Goal: Task Accomplishment & Management: Manage account settings

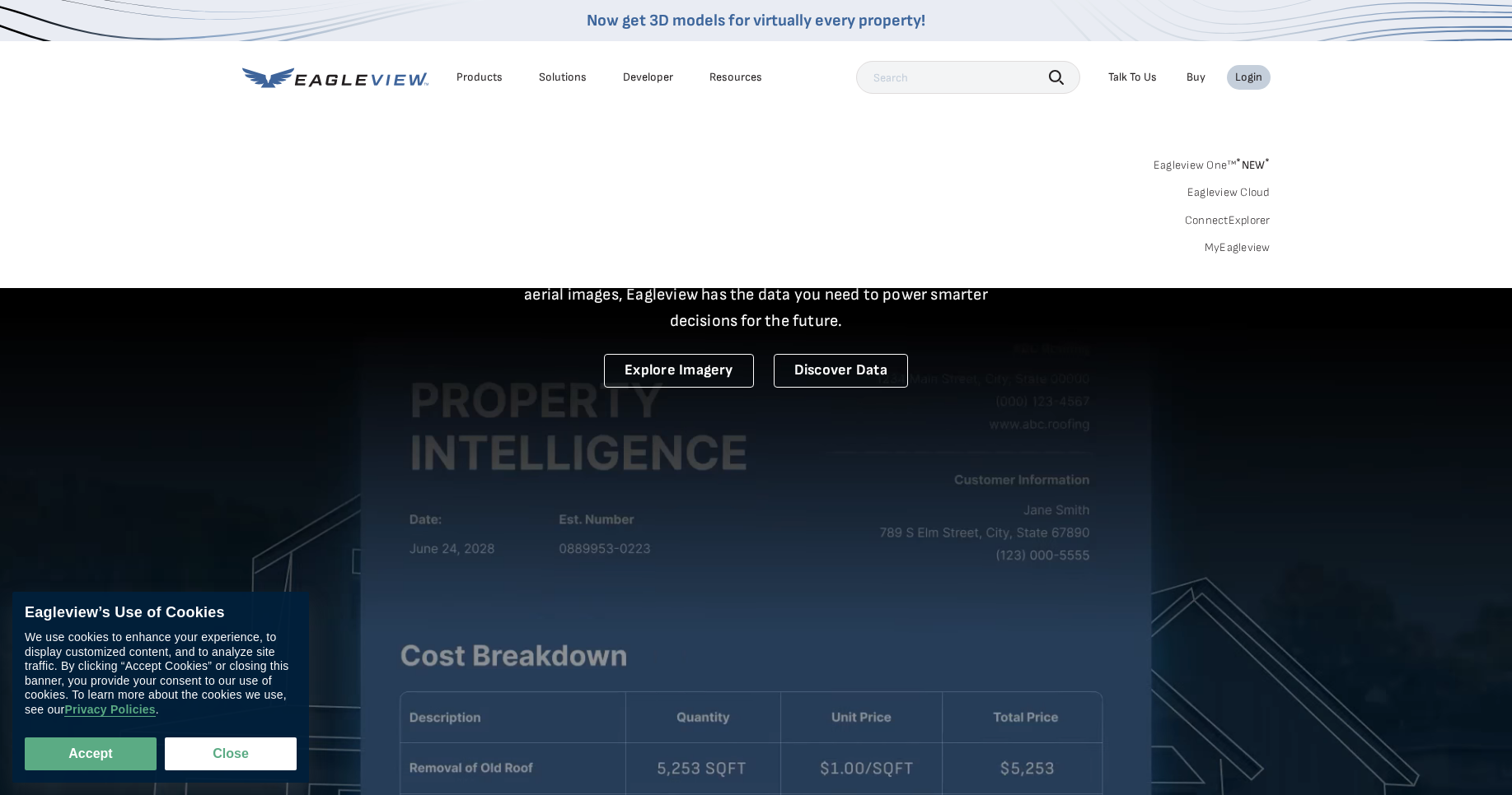
click at [1249, 245] on link "MyEagleview" at bounding box center [1237, 247] width 66 height 15
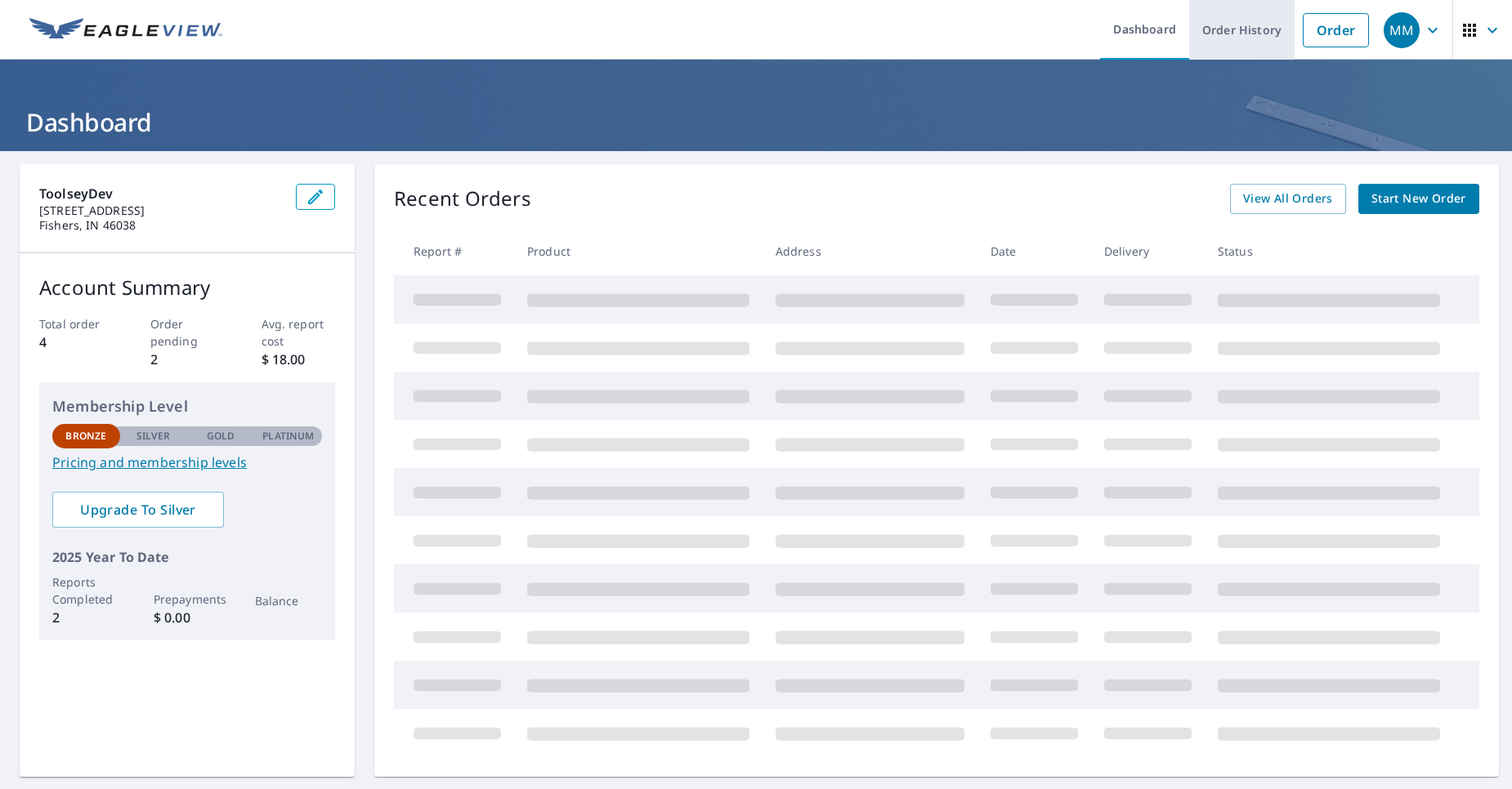
click at [1228, 36] on link "Order History" at bounding box center [1241, 30] width 105 height 60
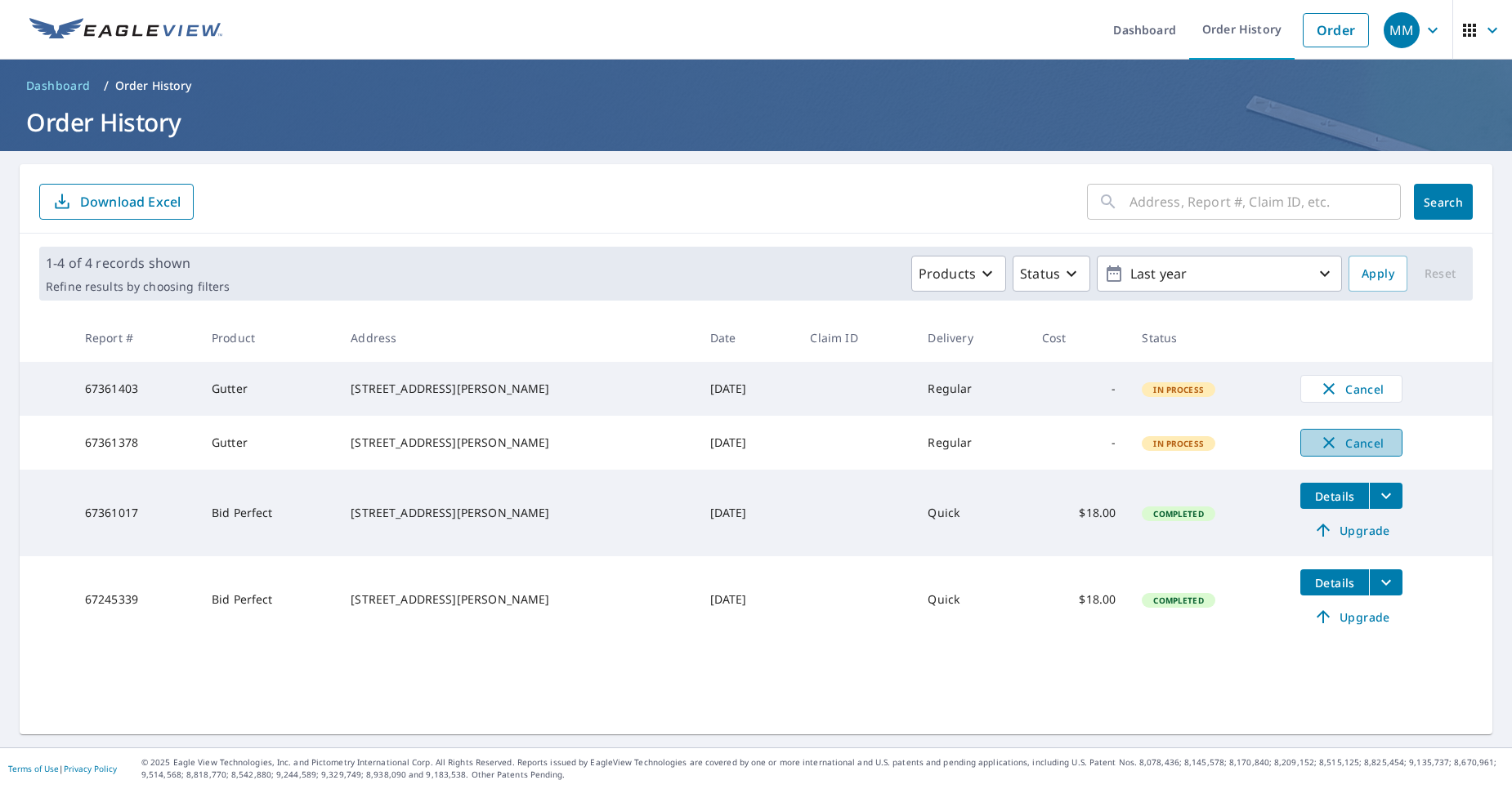
click at [1323, 449] on icon "button" at bounding box center [1328, 443] width 11 height 11
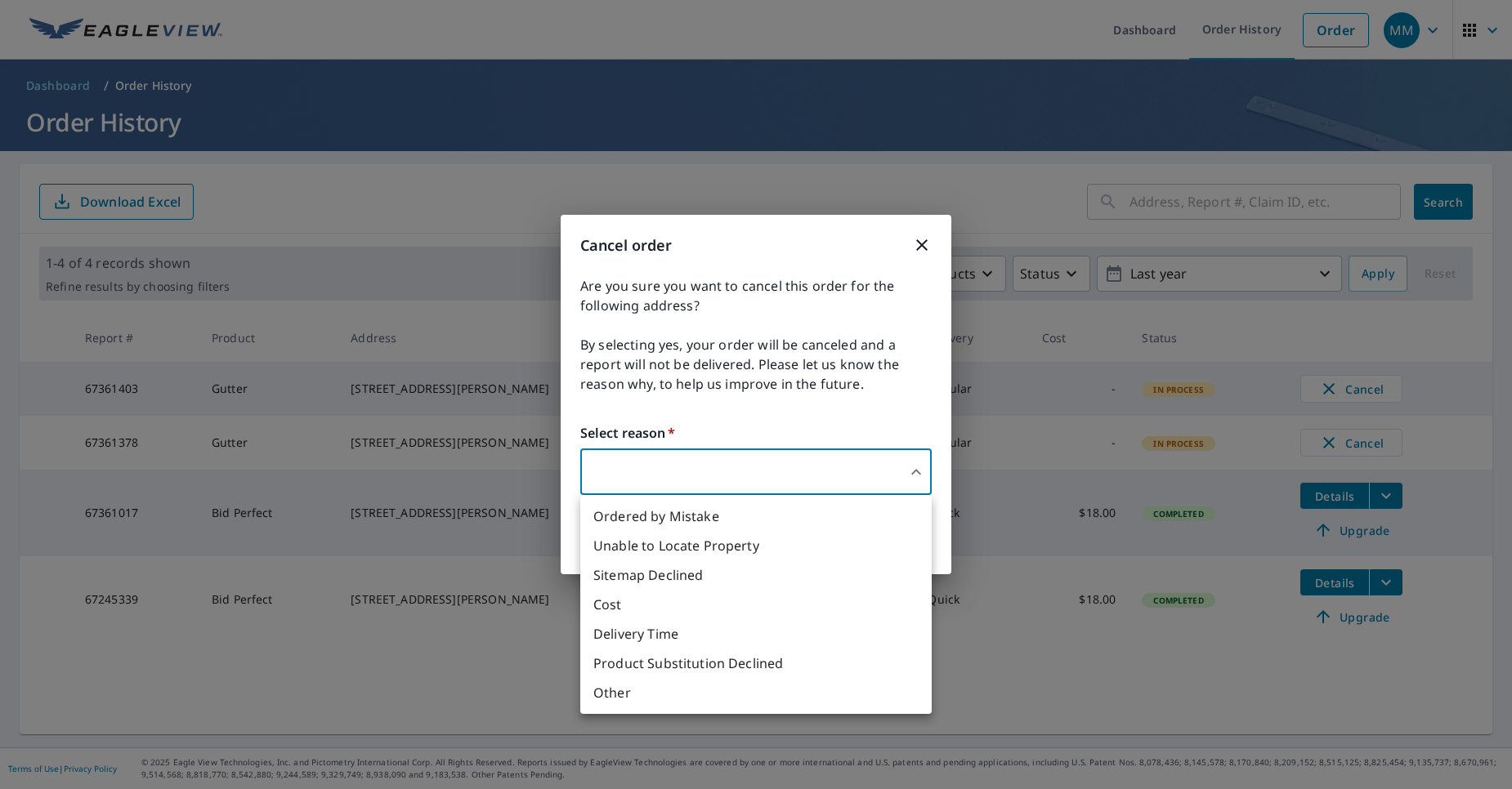
click at [905, 479] on body "MM MM Dashboard Order History Order MM Dashboard / Order History Order History …" at bounding box center [756, 394] width 1512 height 789
click at [720, 516] on li "Ordered by Mistake" at bounding box center [756, 516] width 352 height 29
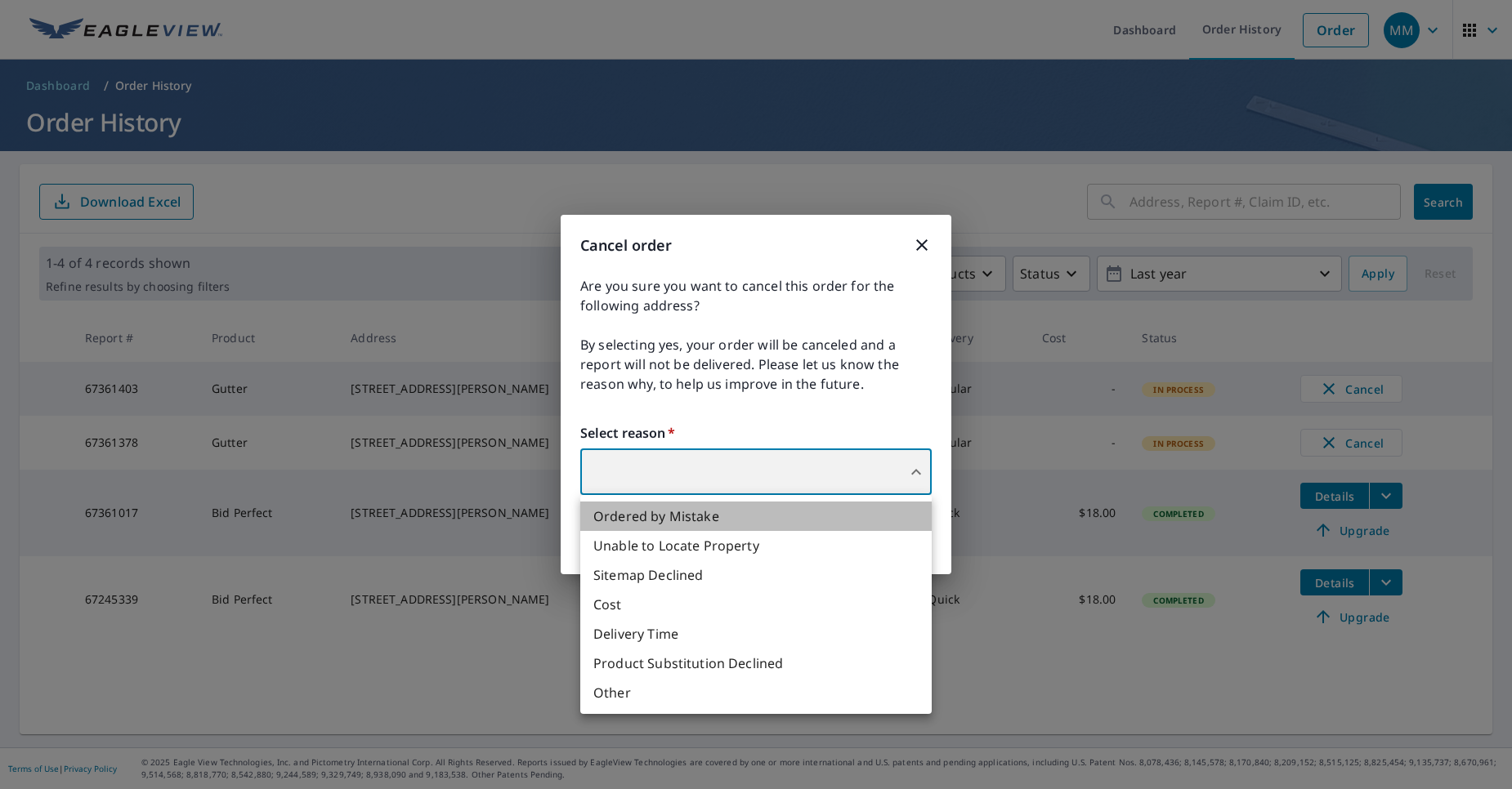
type input "30"
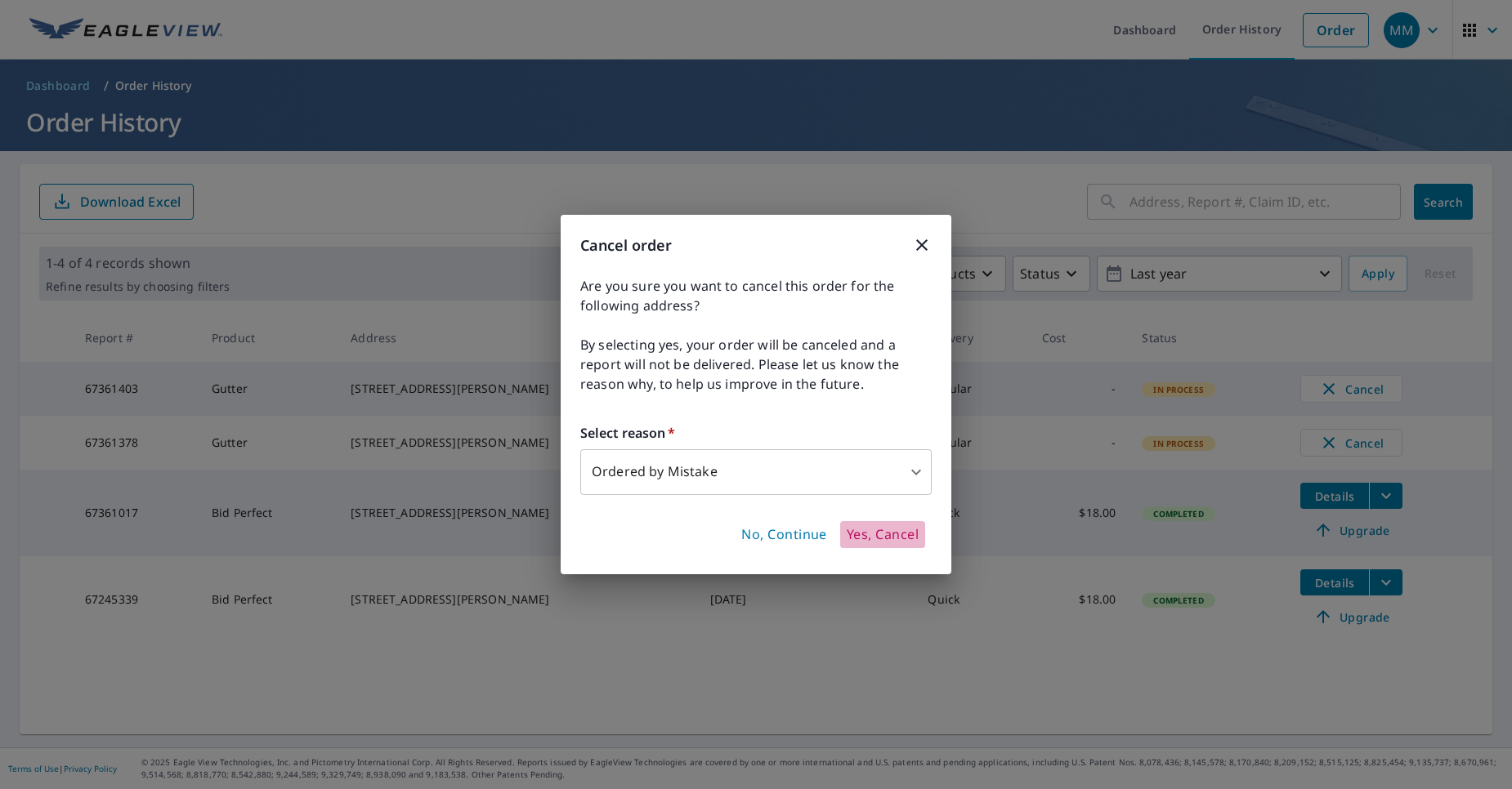
click at [891, 546] on button "Yes, Cancel" at bounding box center [883, 535] width 85 height 27
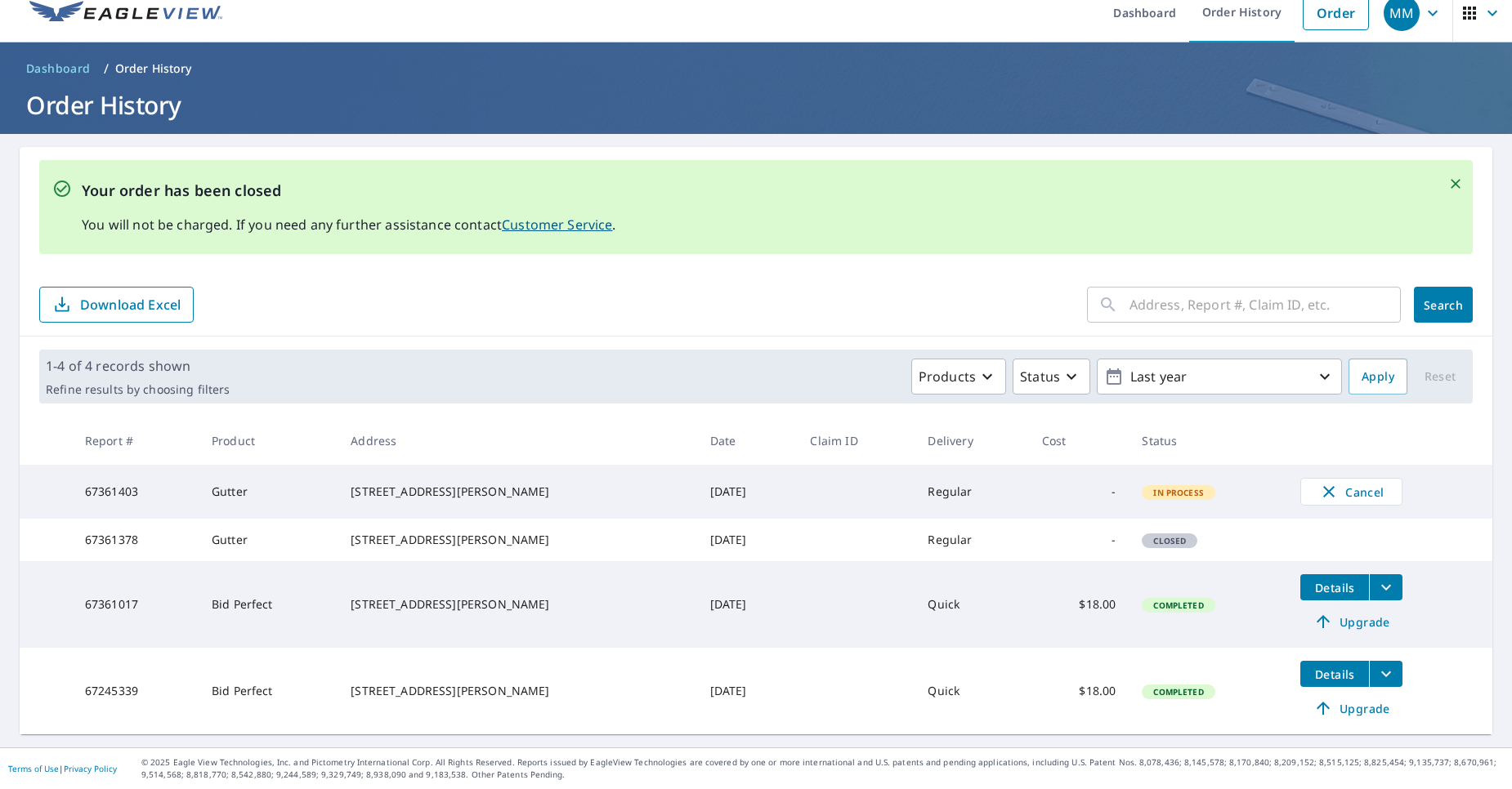
scroll to position [39, 0]
click at [1319, 482] on icon "button" at bounding box center [1328, 491] width 20 height 20
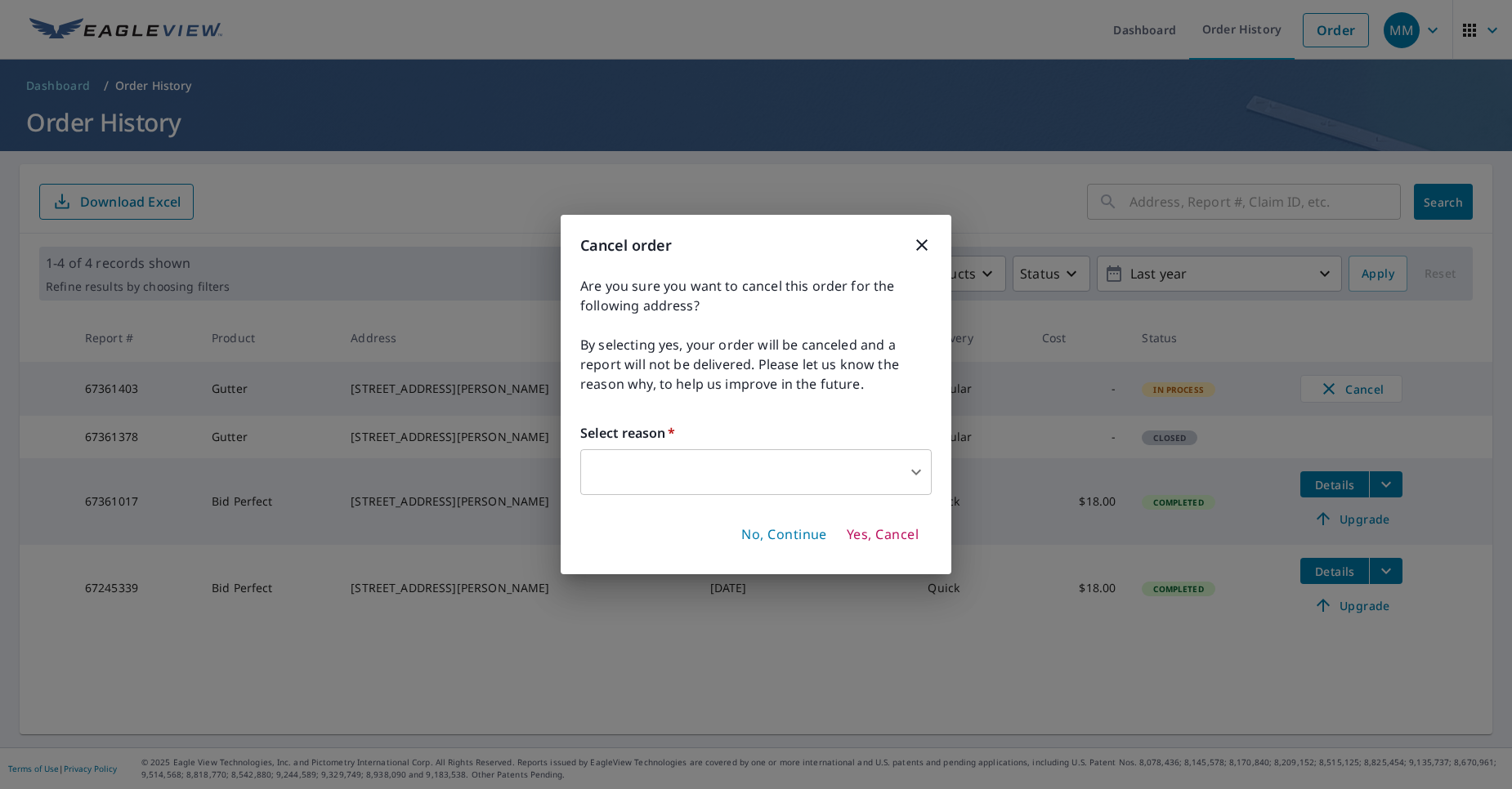
scroll to position [0, 0]
click at [921, 486] on body "MM MM Dashboard Order History Order MM Dashboard / Order History Order History …" at bounding box center [756, 394] width 1512 height 789
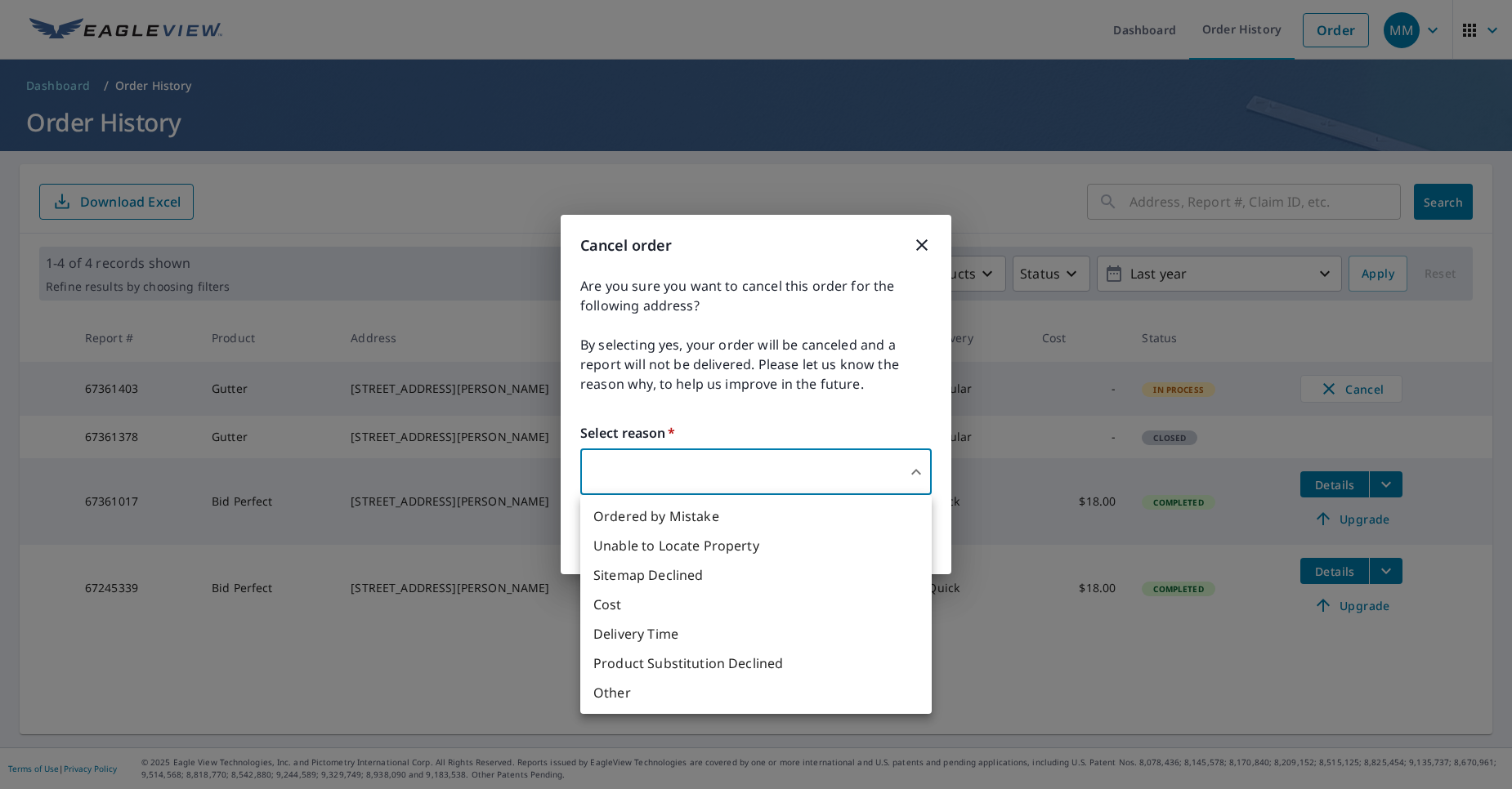
click at [820, 522] on li "Ordered by Mistake" at bounding box center [756, 516] width 352 height 29
type input "30"
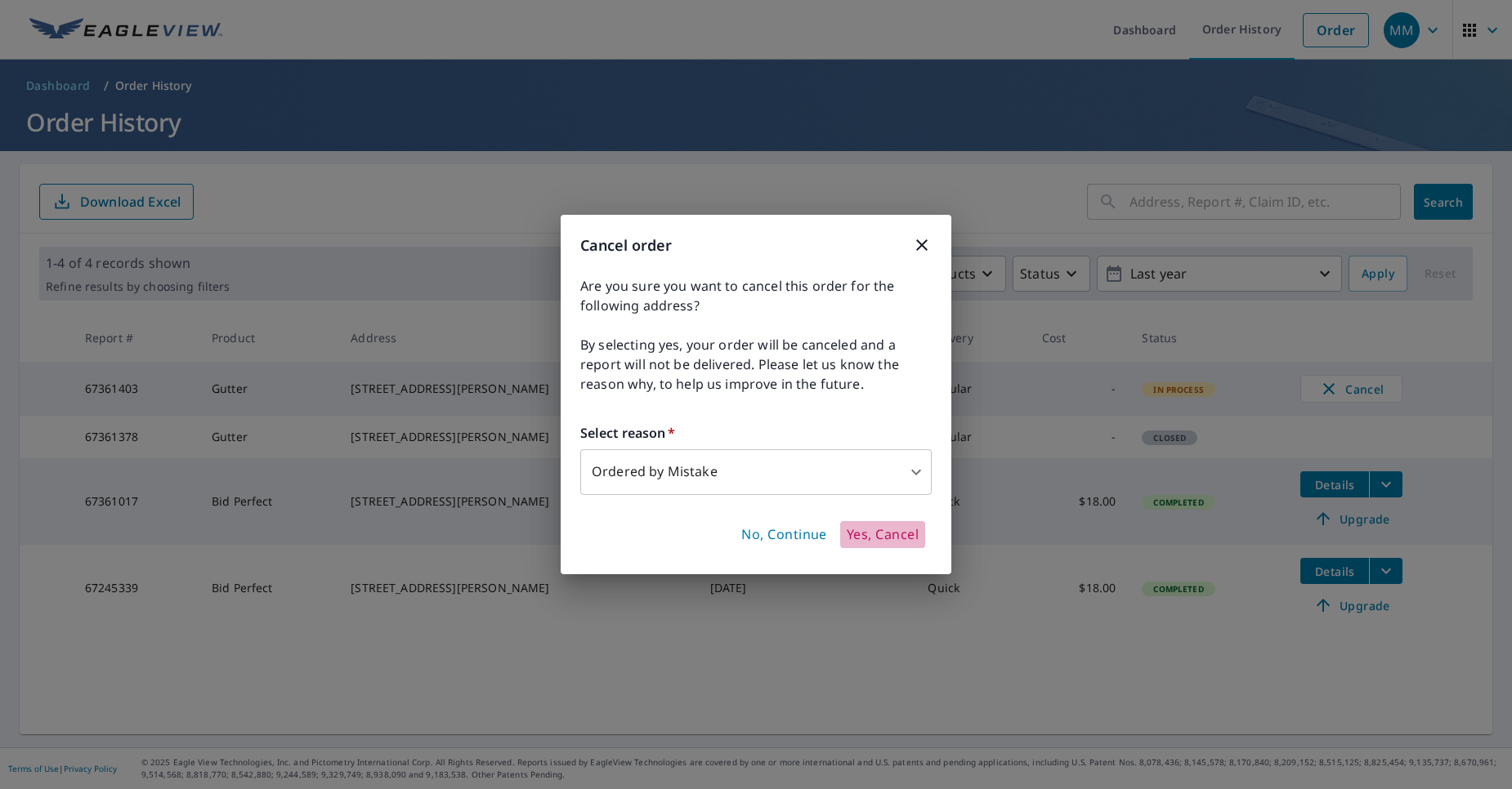
click at [863, 529] on span "Yes, Cancel" at bounding box center [883, 535] width 72 height 18
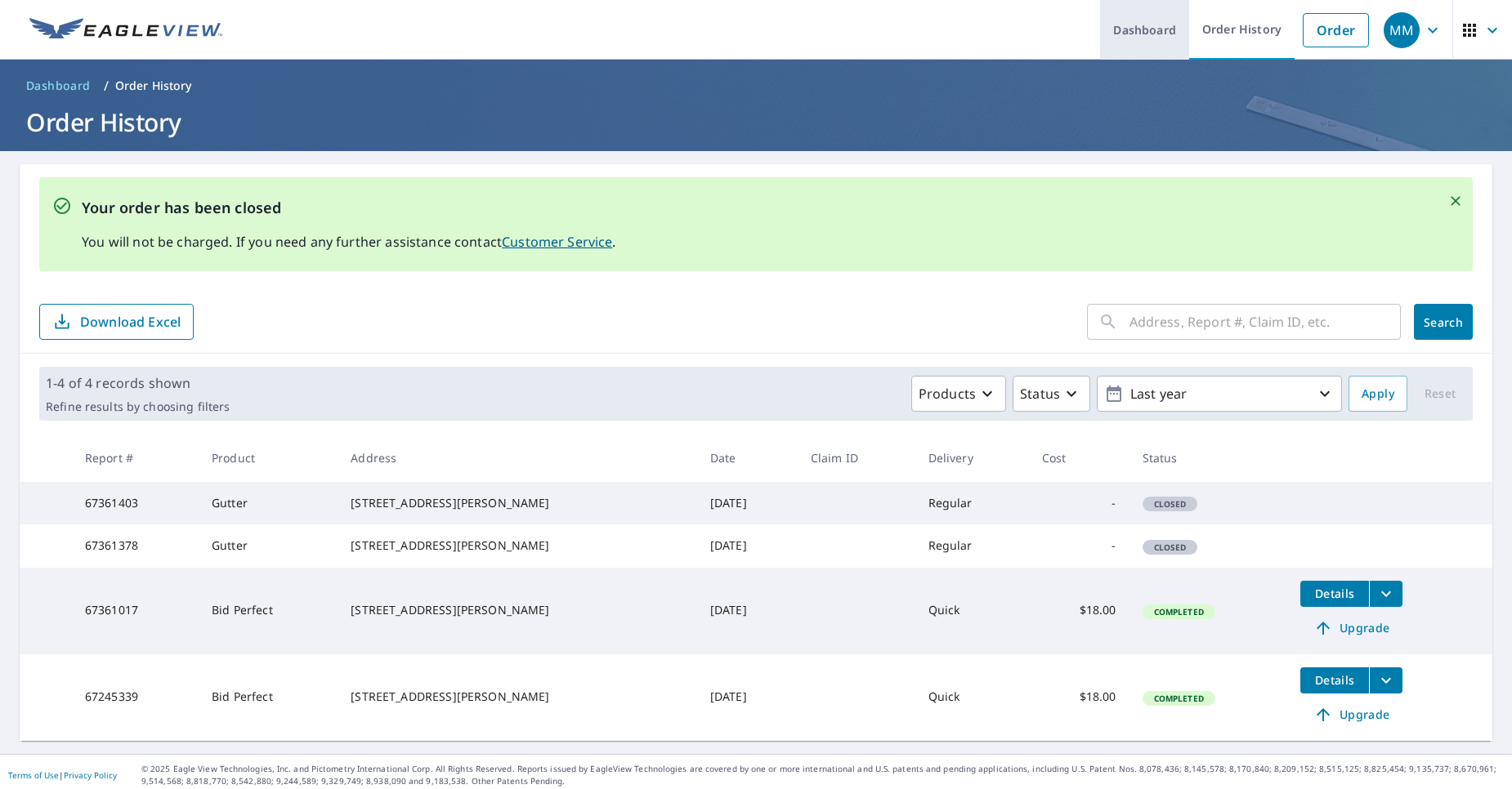
click at [1156, 29] on link "Dashboard" at bounding box center [1145, 30] width 89 height 60
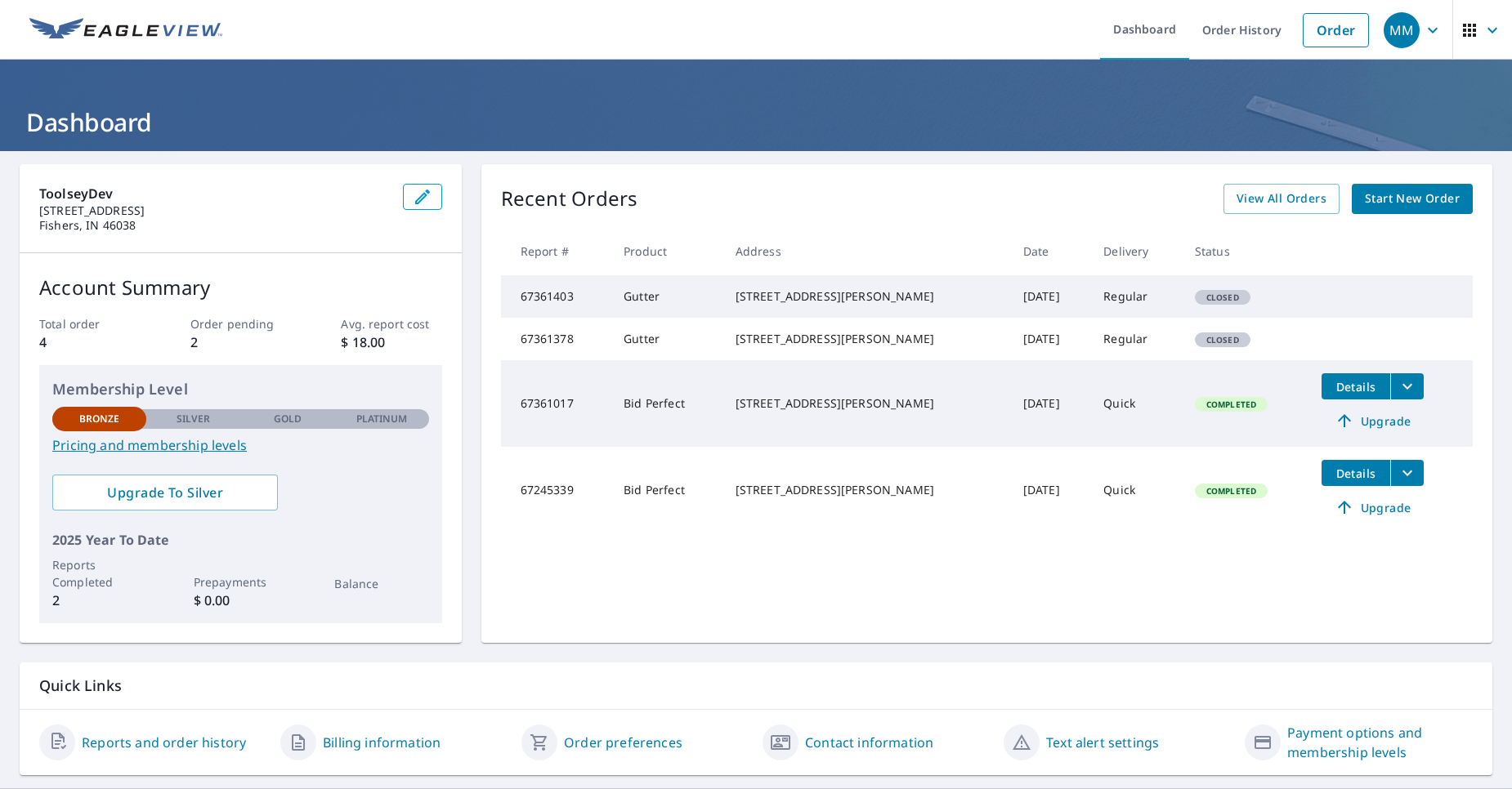
scroll to position [41, 0]
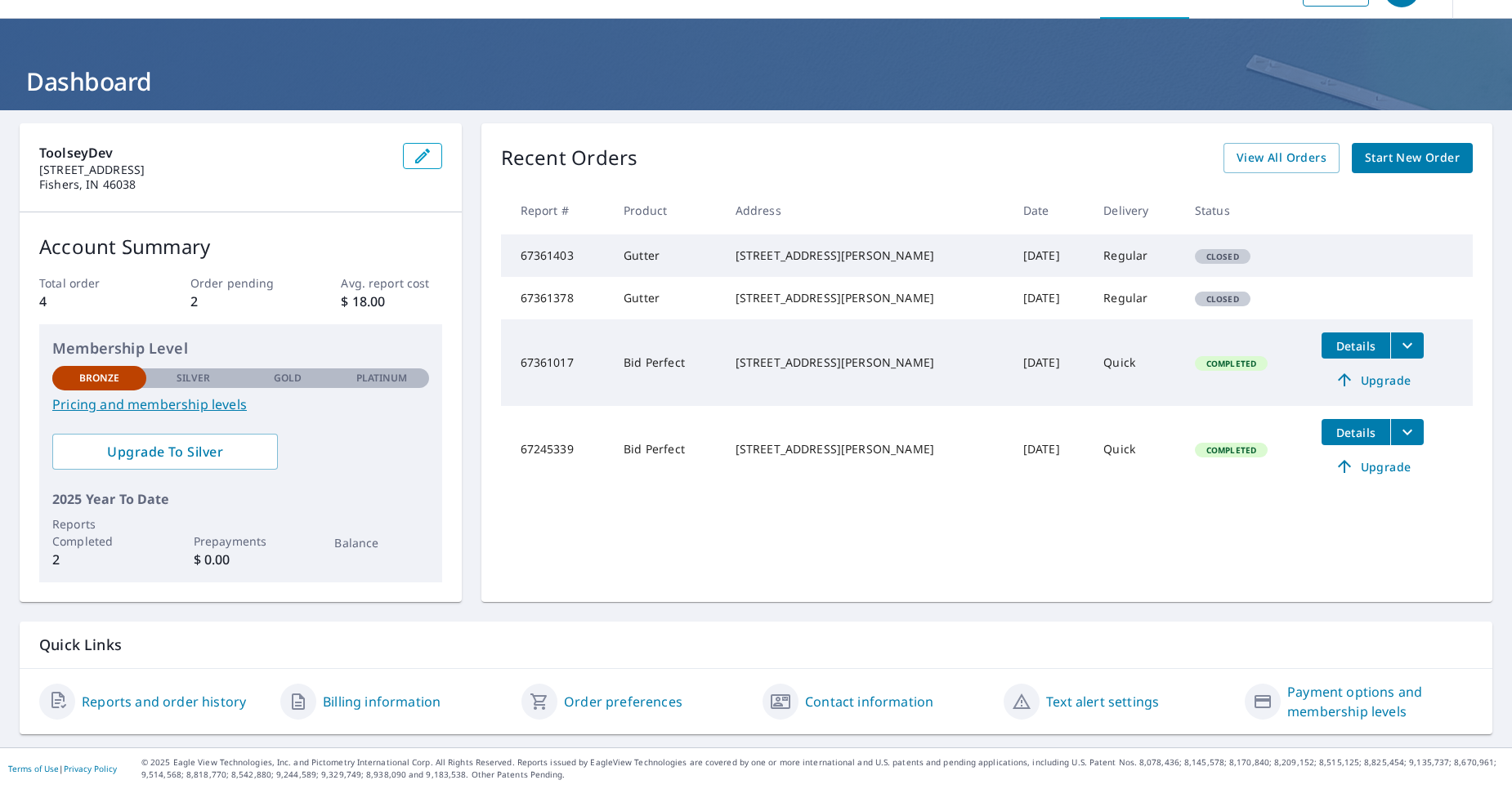
click at [349, 707] on link "Billing information" at bounding box center [381, 702] width 117 height 20
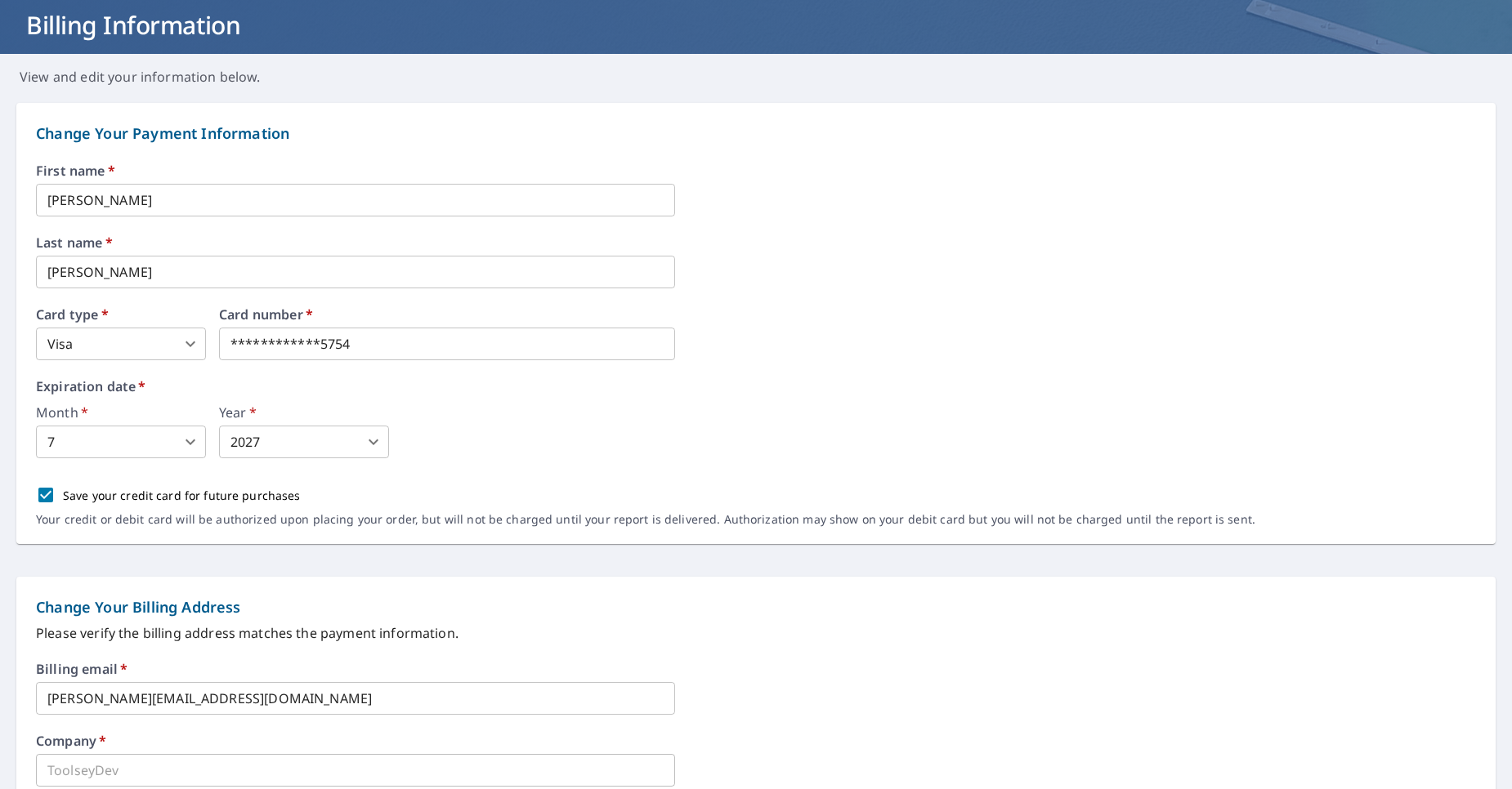
scroll to position [92, 0]
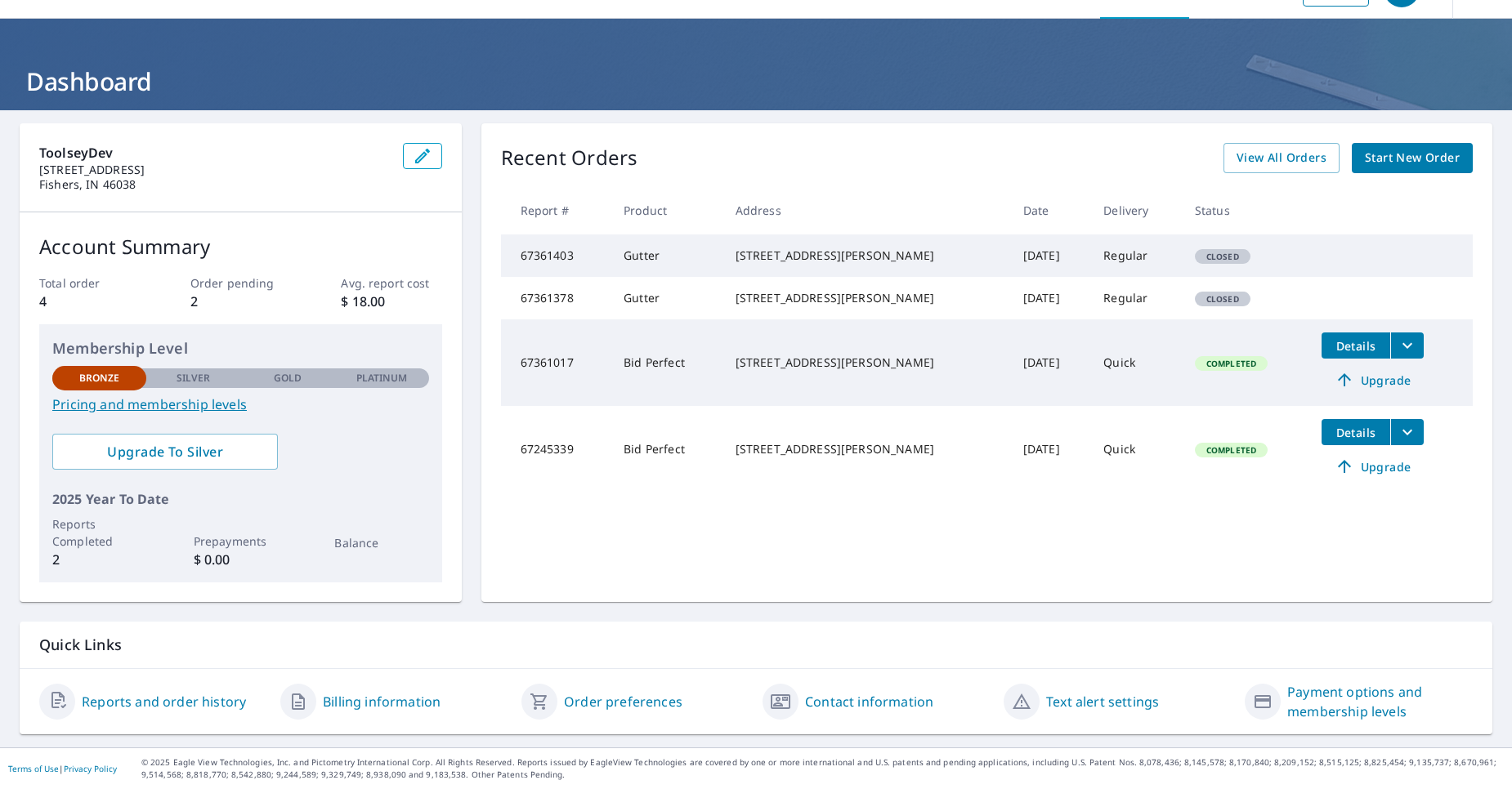
scroll to position [41, 0]
click at [1397, 355] on icon "filesDropdownBtn-67361017" at bounding box center [1407, 346] width 20 height 20
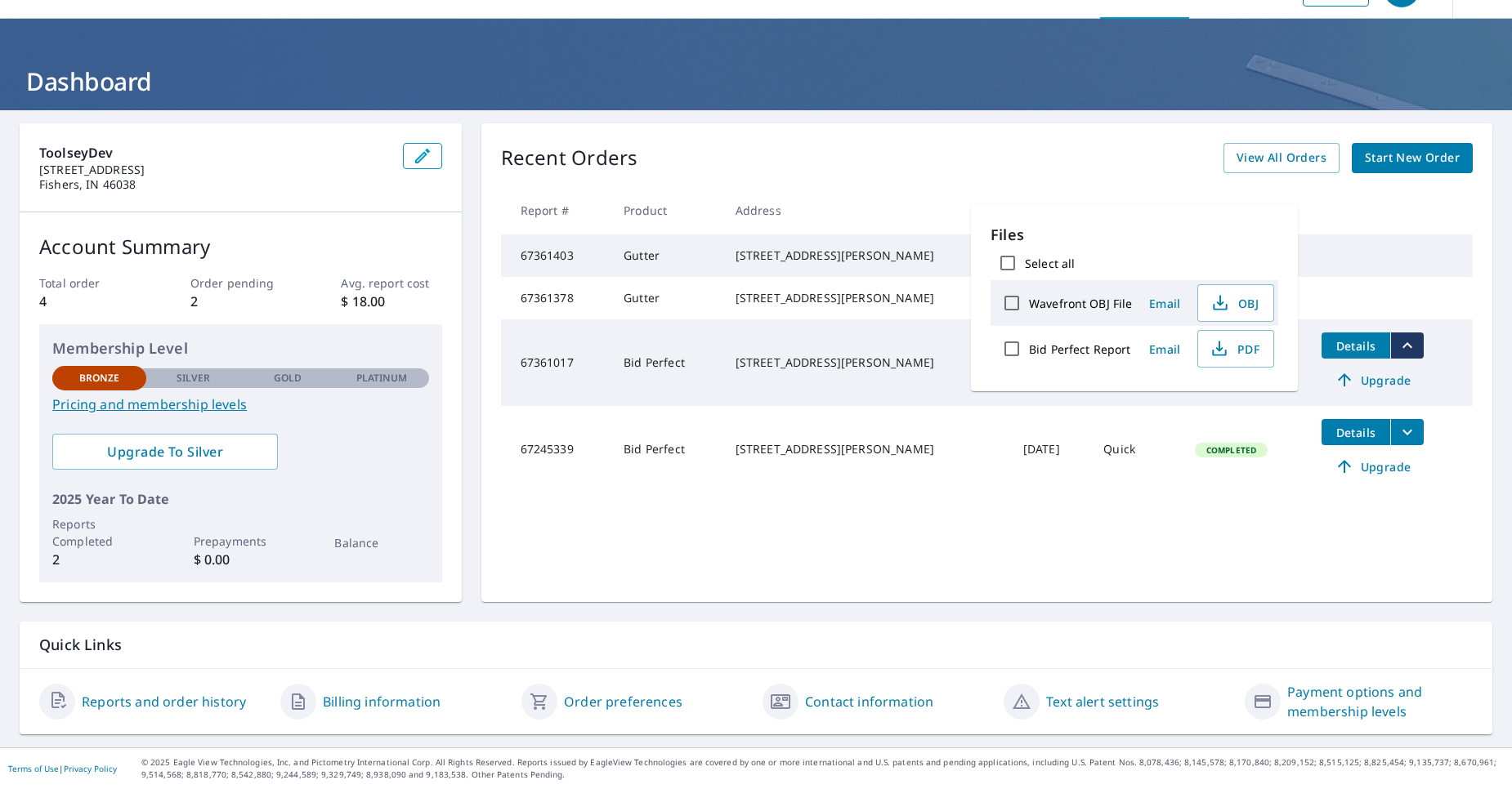
click at [1209, 551] on div "Recent Orders View All Orders Start New Order Report # Product Address Date Del…" at bounding box center [986, 363] width 1011 height 479
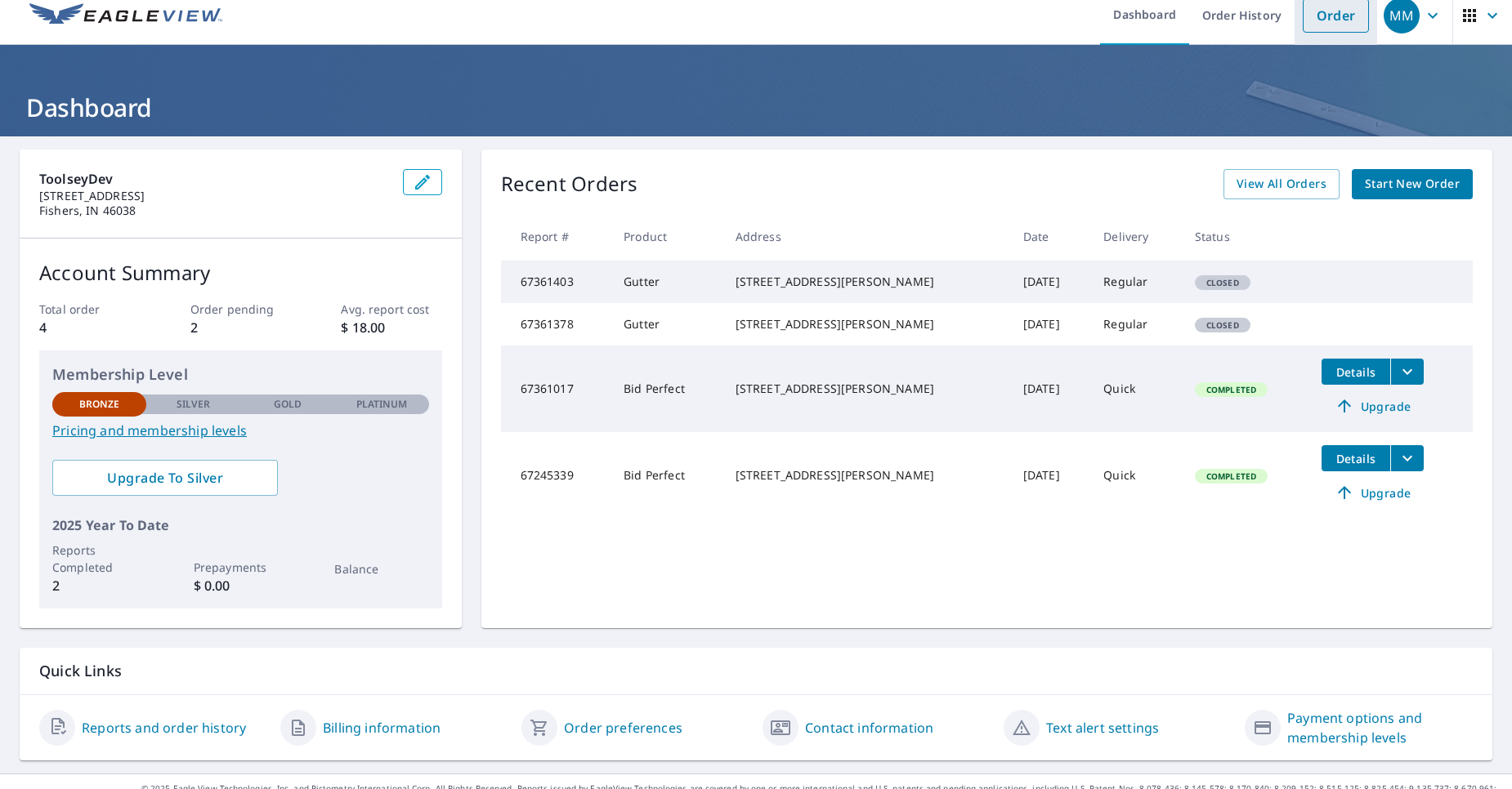
scroll to position [0, 0]
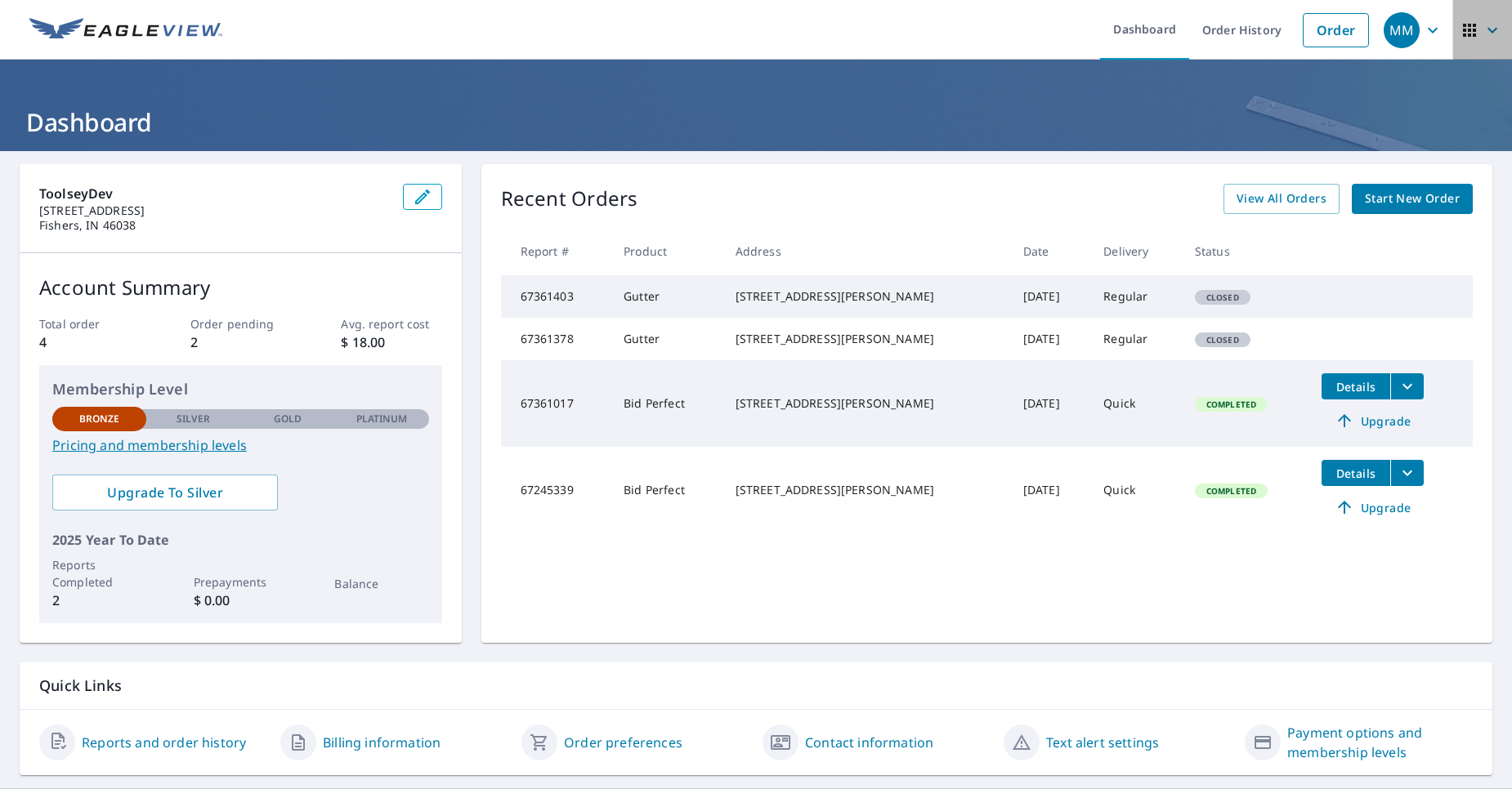
click at [1462, 32] on icon "button" at bounding box center [1469, 30] width 20 height 20
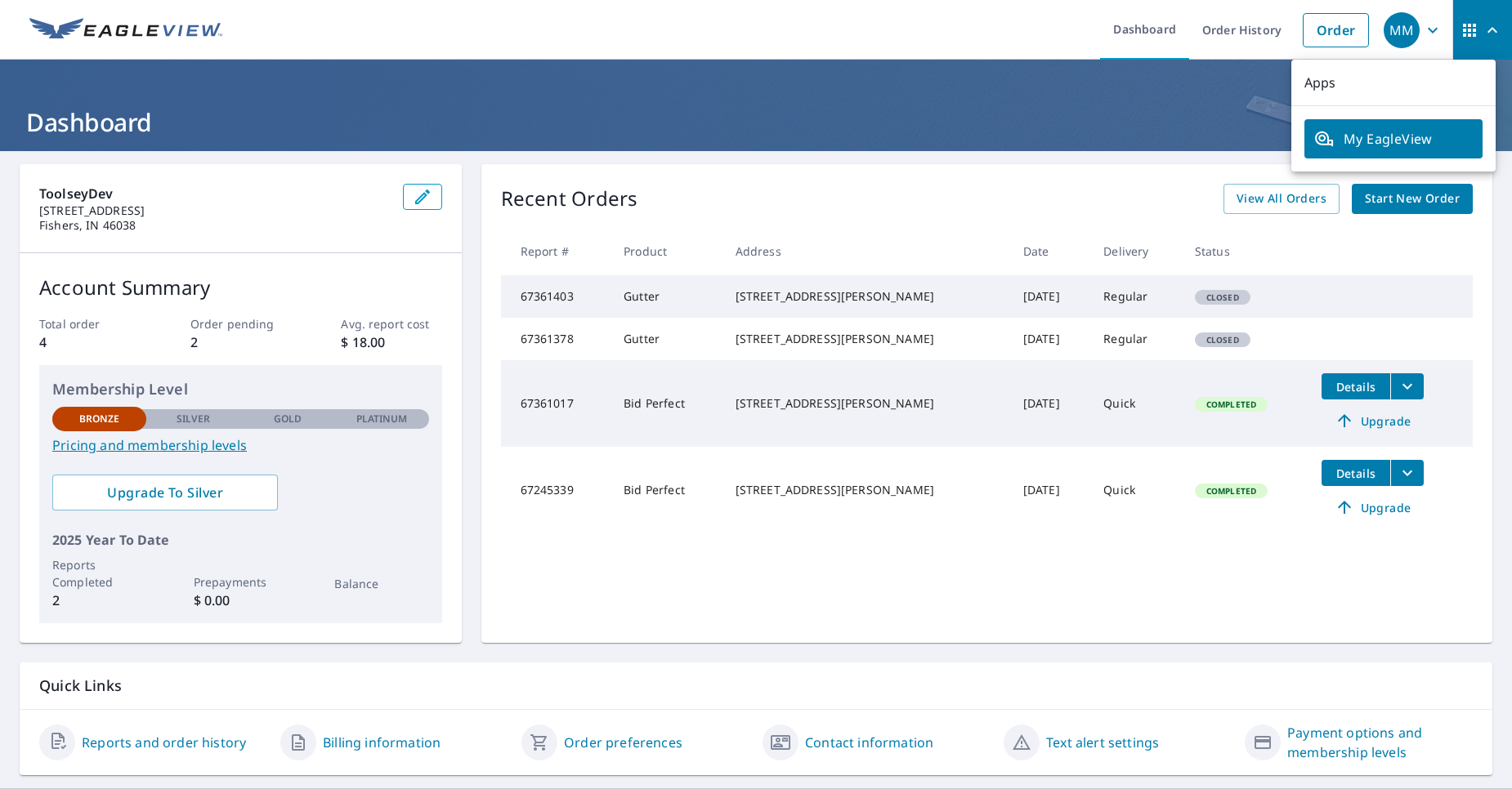
click at [1136, 126] on h1 "Dashboard" at bounding box center [756, 122] width 1473 height 33
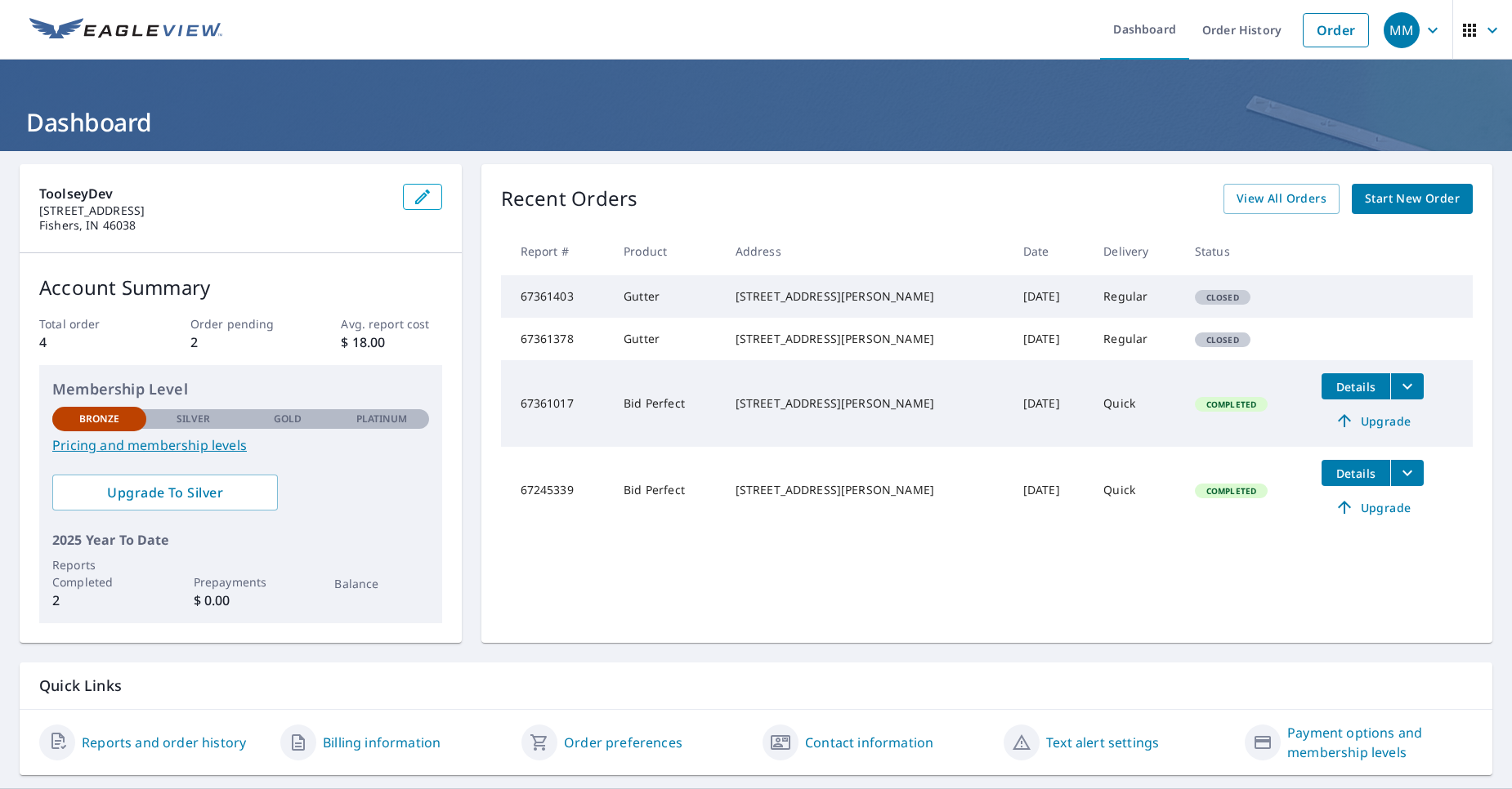
click at [1423, 35] on icon "button" at bounding box center [1432, 30] width 20 height 20
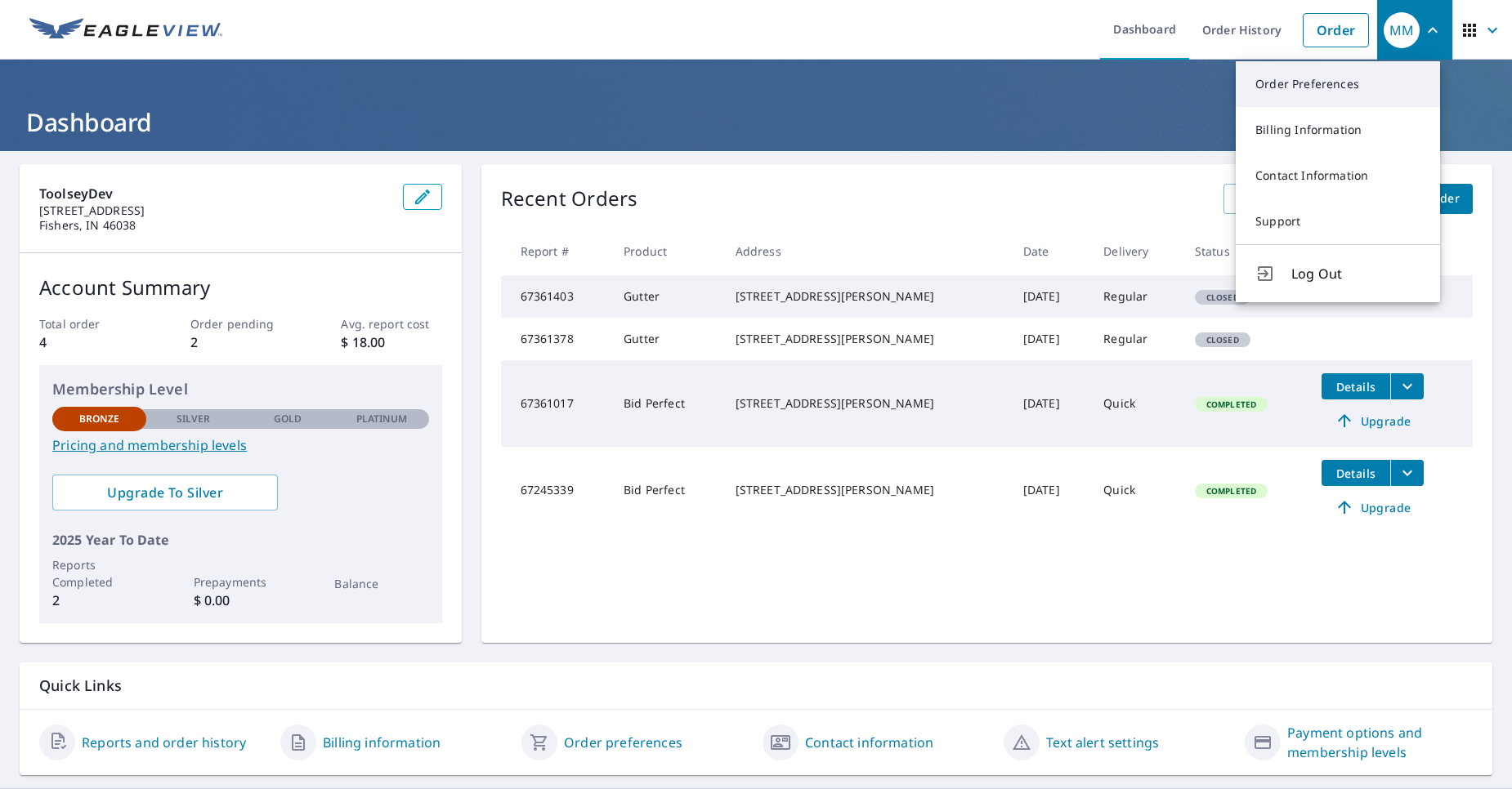
click at [1314, 91] on link "Order Preferences" at bounding box center [1338, 83] width 204 height 45
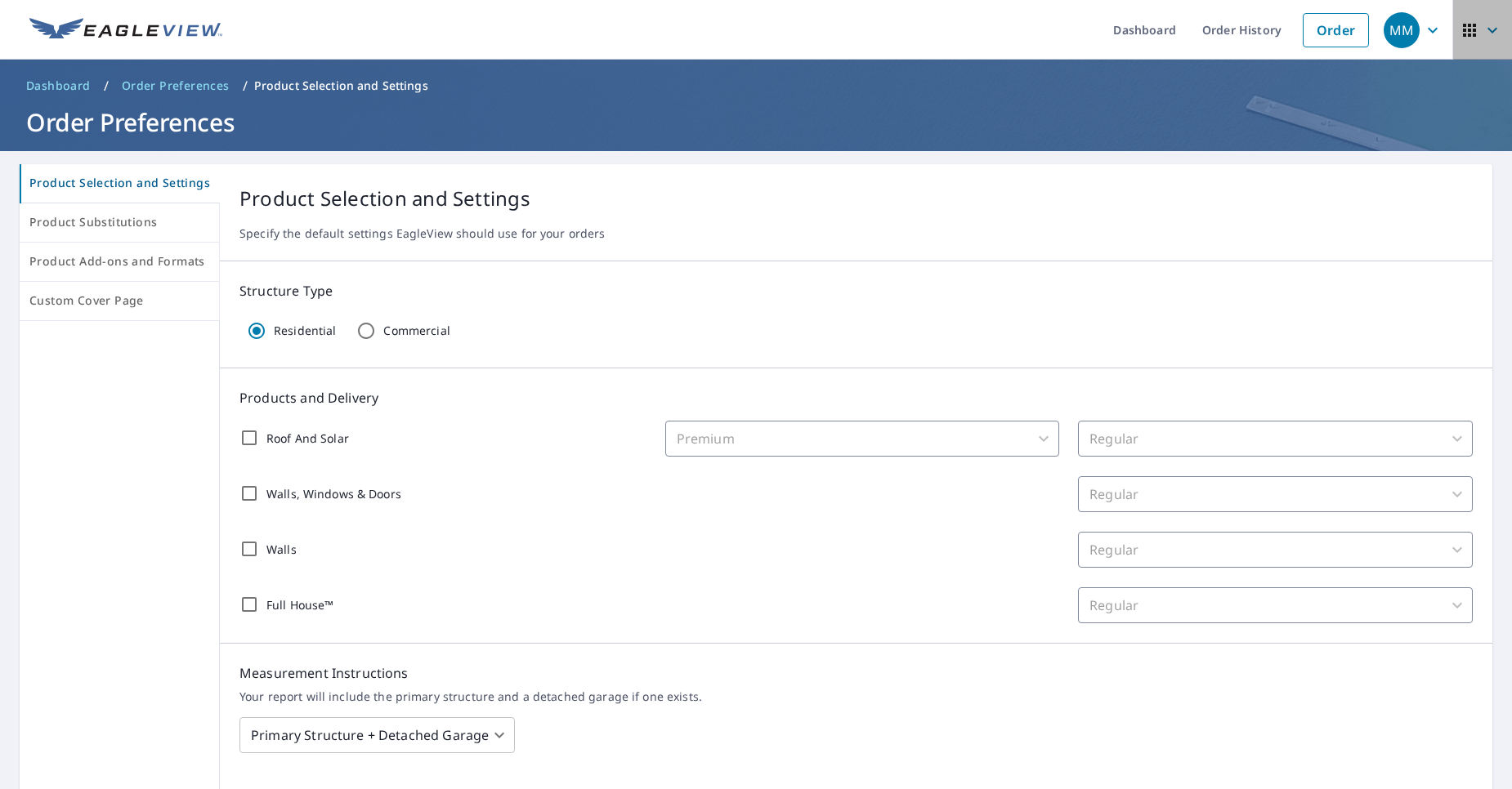
click at [1482, 29] on icon "button" at bounding box center [1491, 30] width 20 height 20
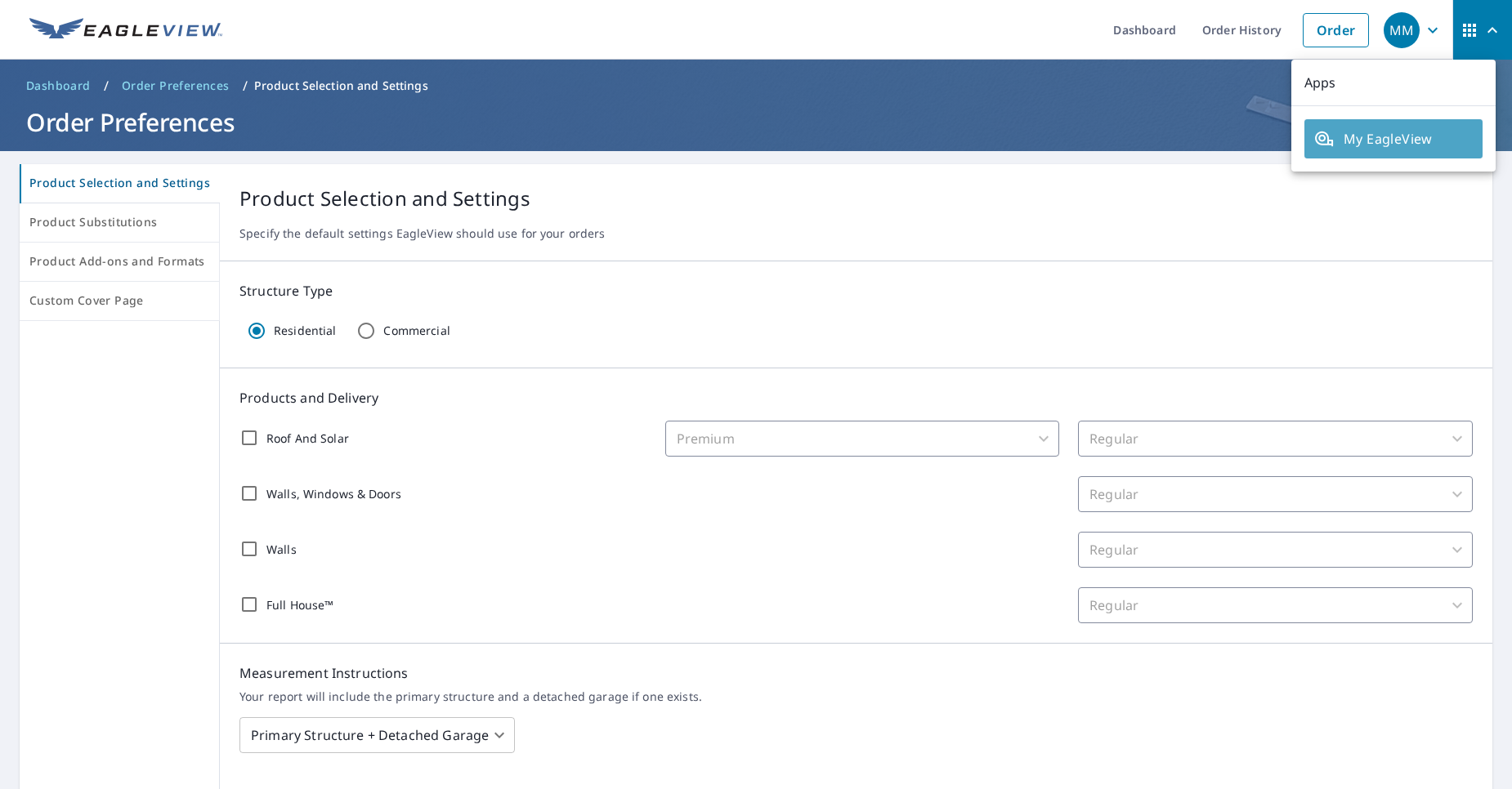
click at [1410, 138] on span "My EagleView" at bounding box center [1393, 139] width 159 height 20
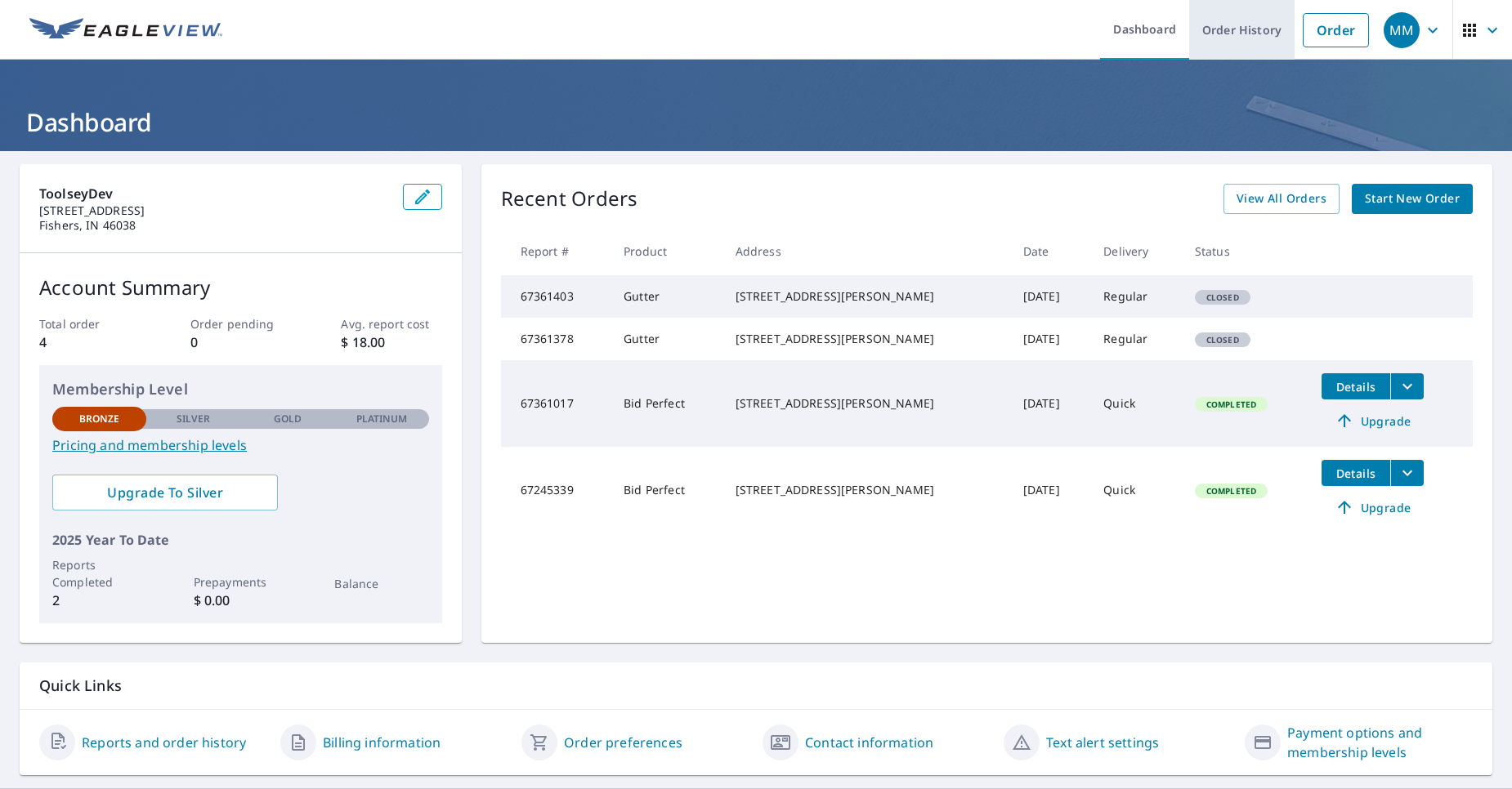
click at [1244, 43] on link "Order History" at bounding box center [1241, 30] width 105 height 60
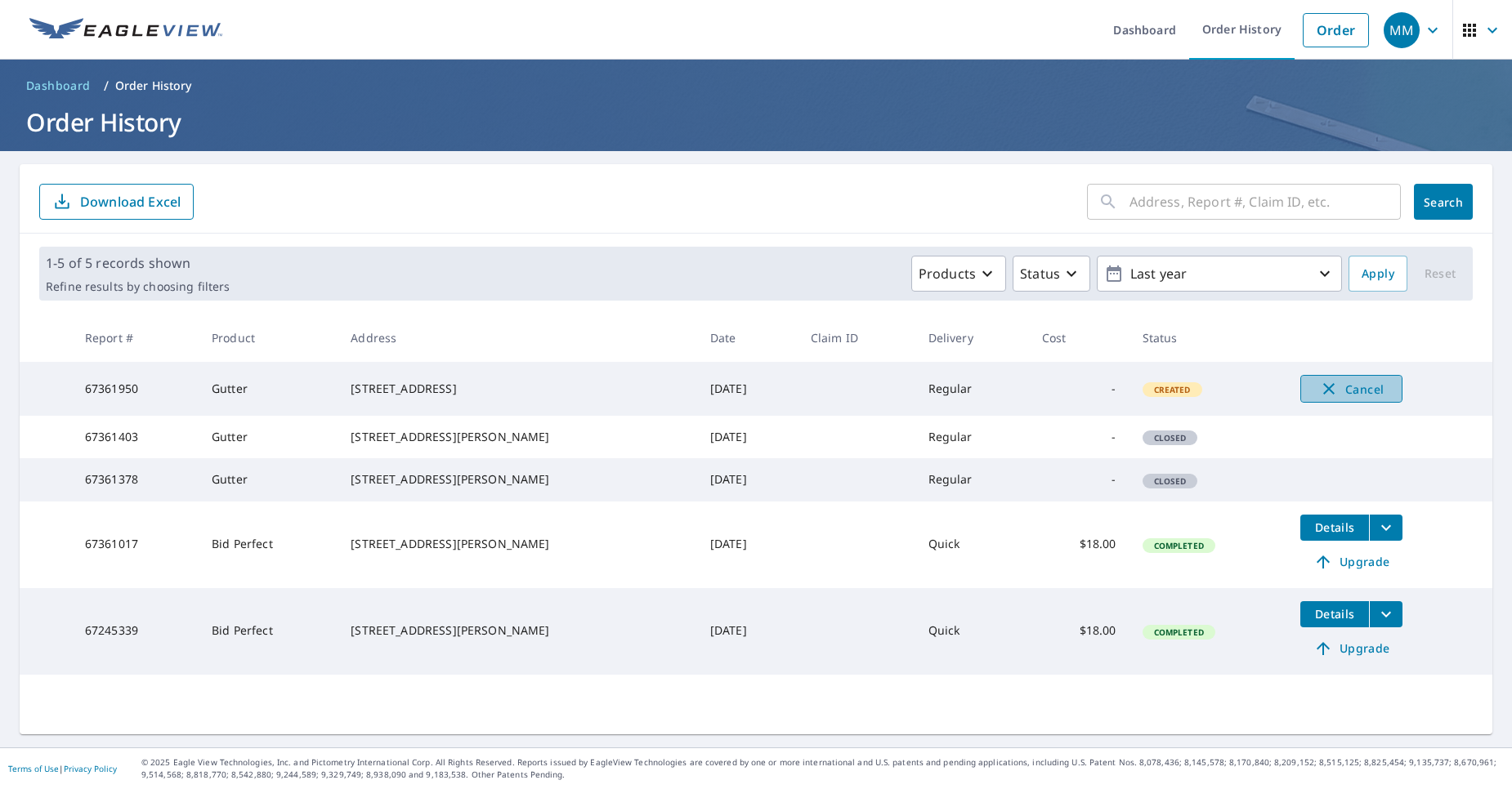
click at [1319, 388] on icon "button" at bounding box center [1328, 388] width 20 height 20
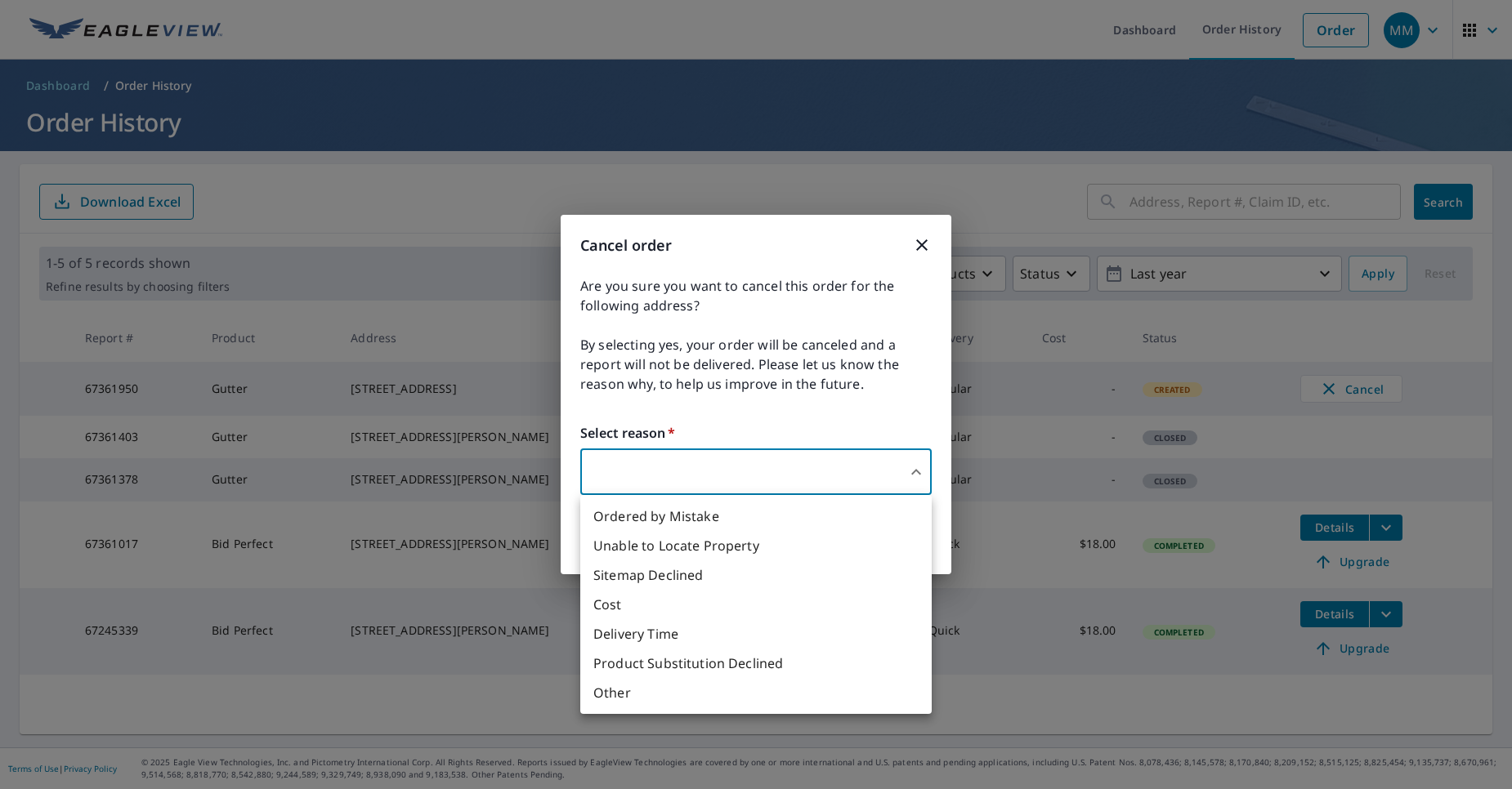
click at [796, 465] on body "MM MM Dashboard Order History Order MM Dashboard / Order History Order History …" at bounding box center [756, 394] width 1512 height 789
click at [760, 520] on li "Ordered by Mistake" at bounding box center [756, 516] width 352 height 29
type input "30"
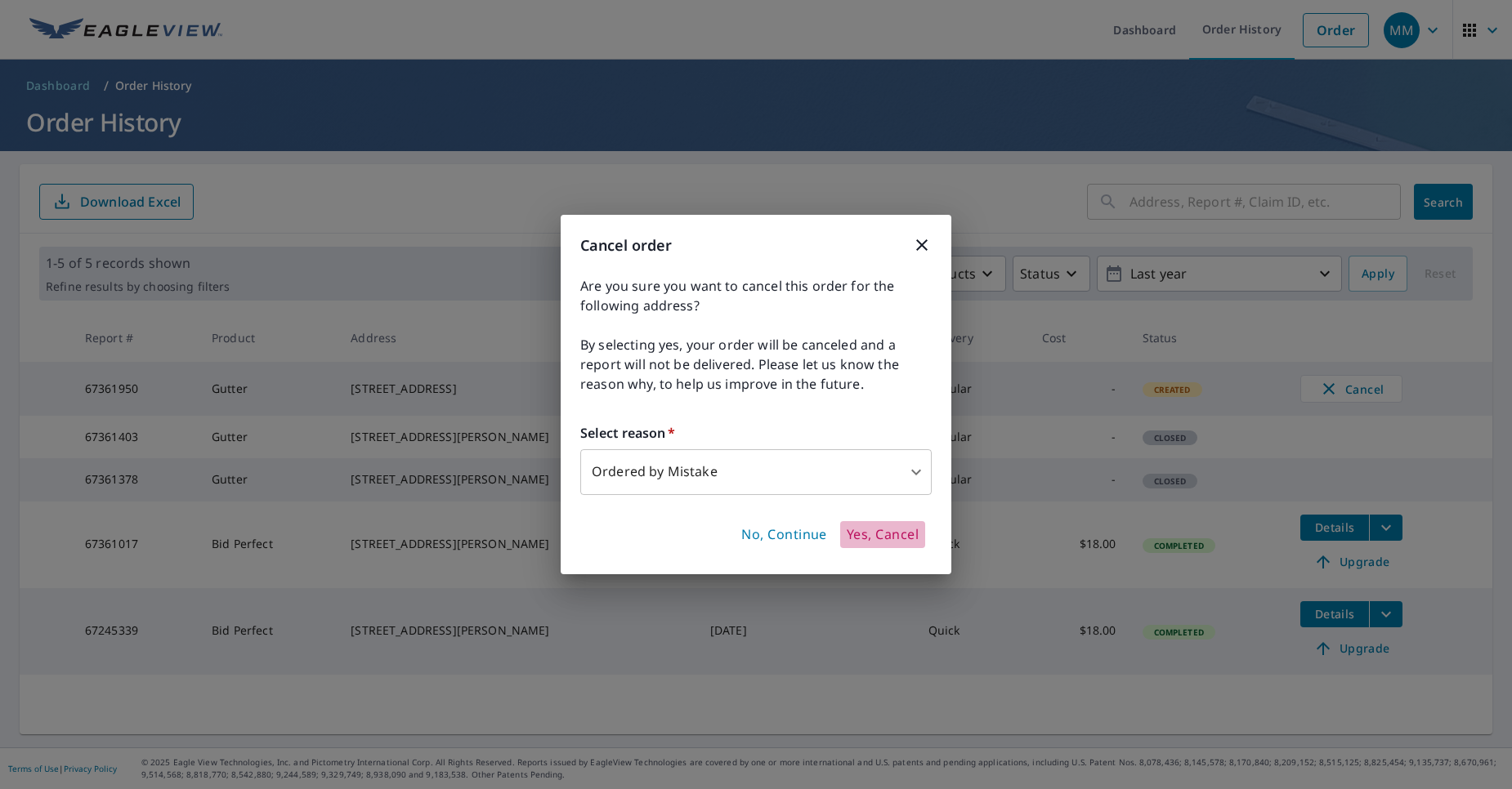
click at [850, 541] on span "Yes, Cancel" at bounding box center [883, 535] width 72 height 18
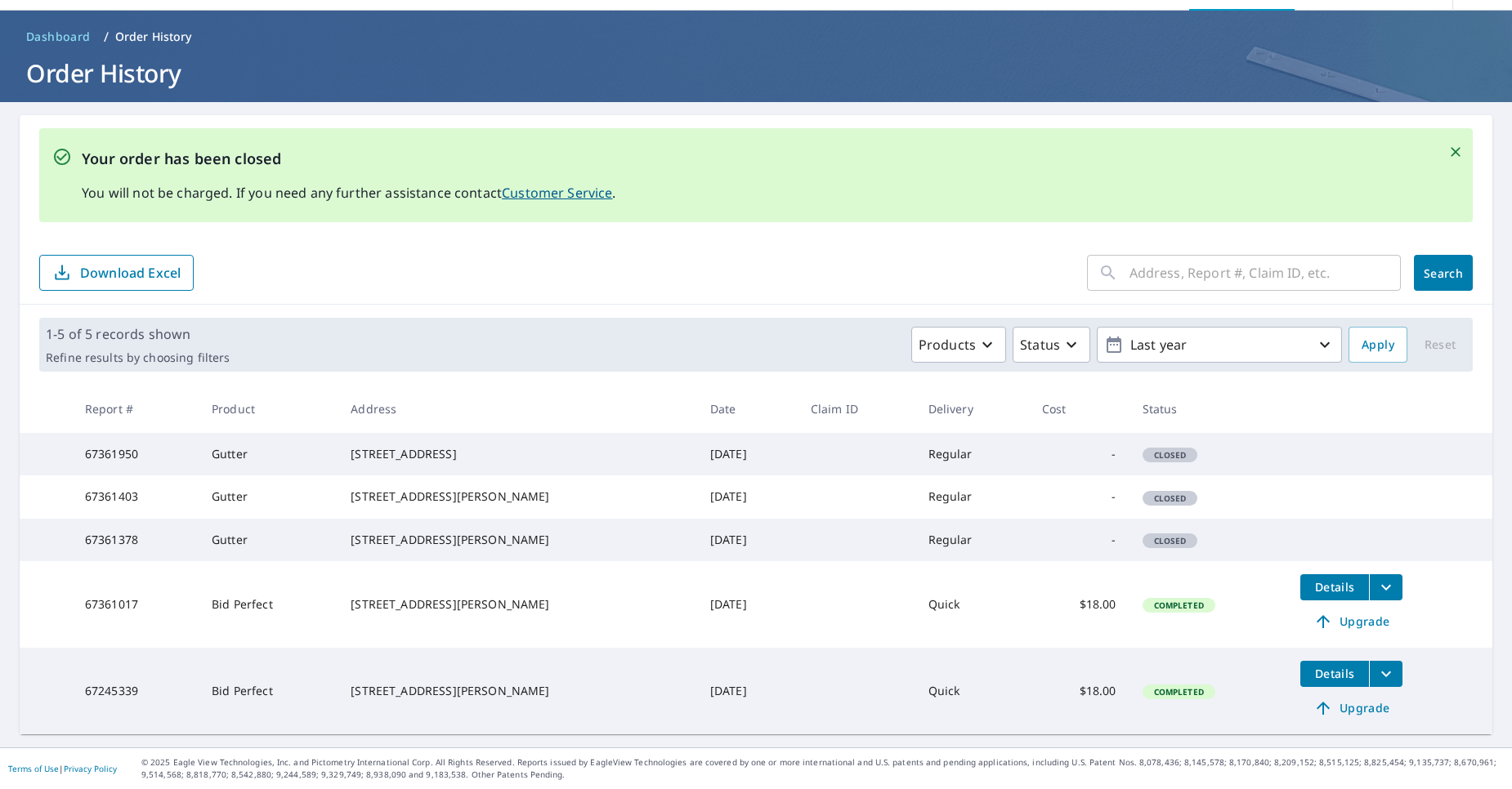
scroll to position [97, 0]
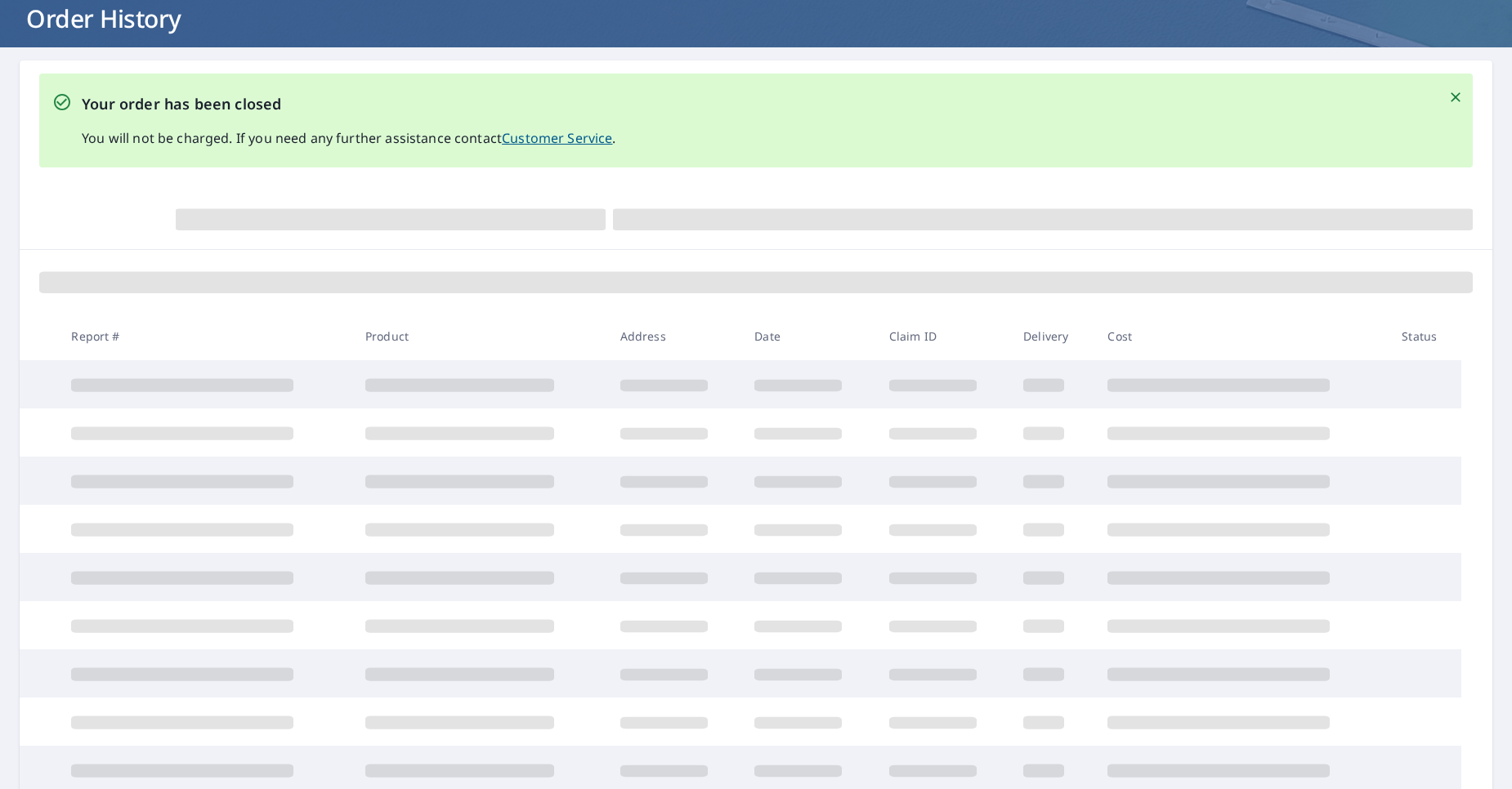
scroll to position [196, 0]
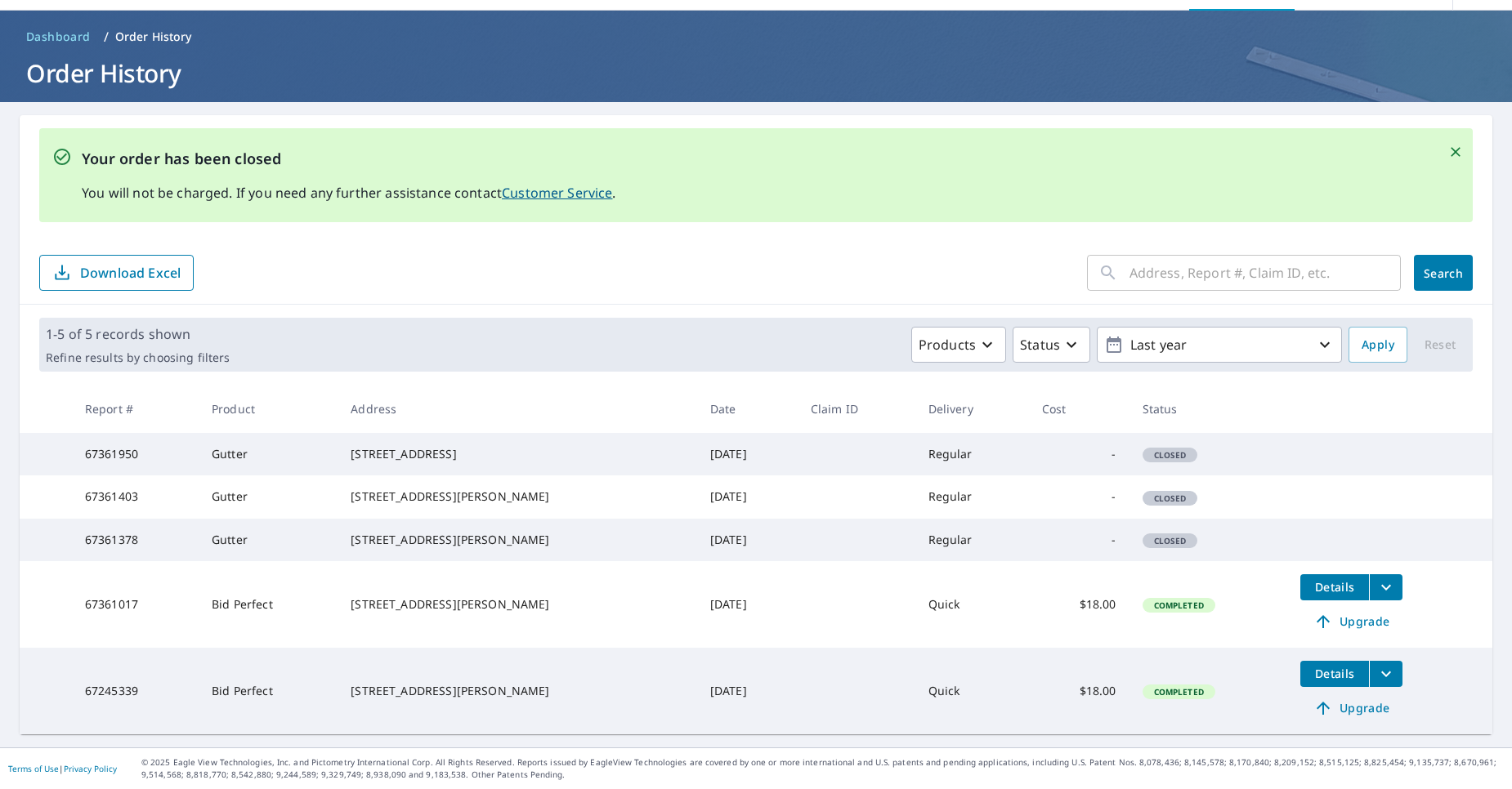
scroll to position [97, 0]
